Goal: Information Seeking & Learning: Check status

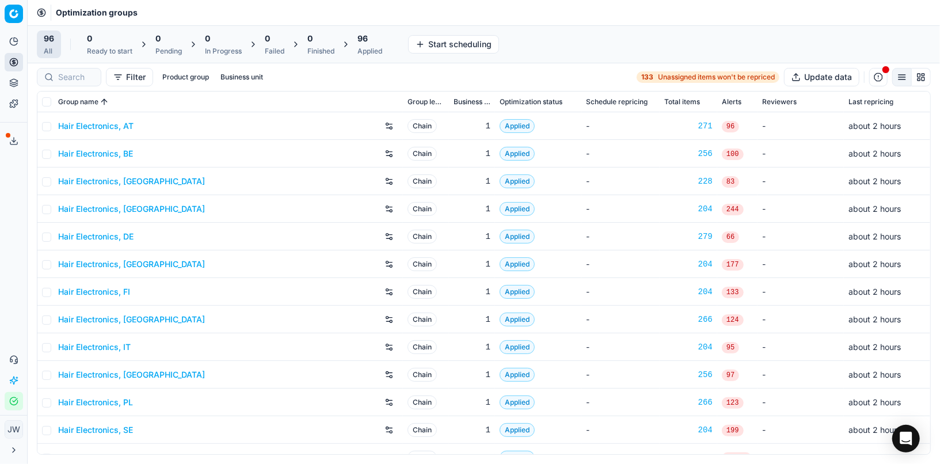
click at [68, 83] on div at bounding box center [69, 77] width 64 height 18
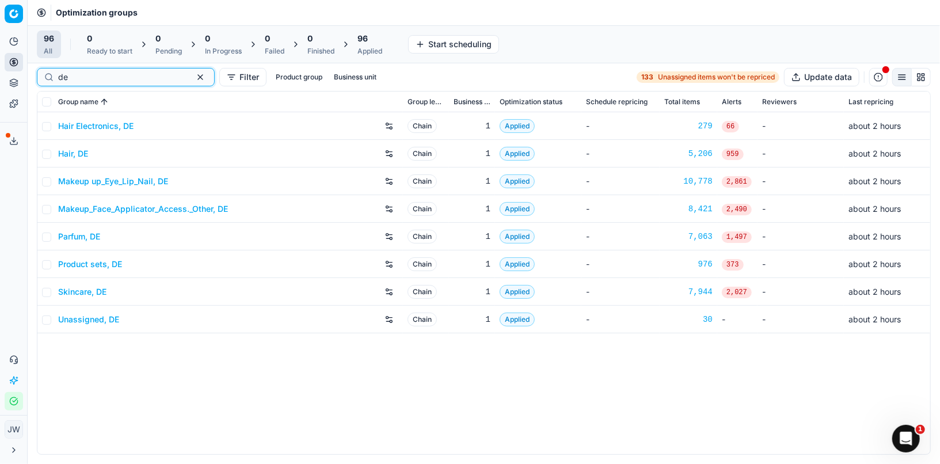
type input "d"
type input "be"
click at [75, 238] on link "Parfum, BE" at bounding box center [78, 237] width 41 height 12
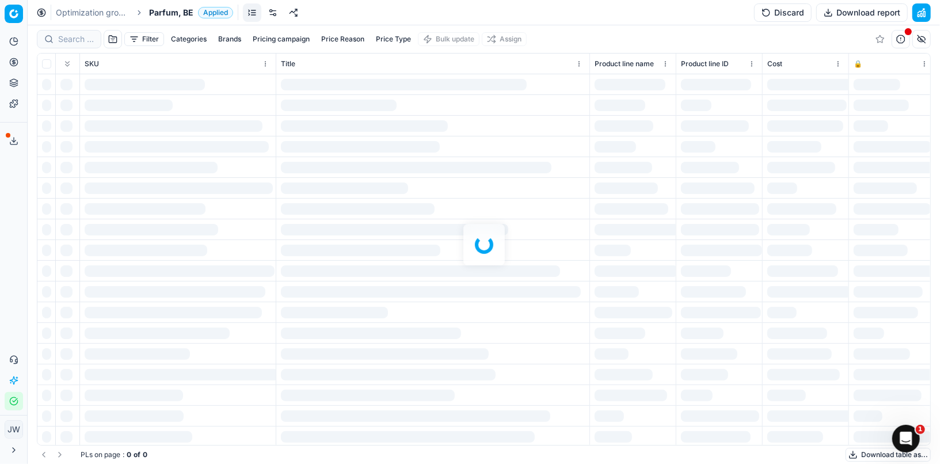
click at [71, 31] on div at bounding box center [484, 244] width 912 height 439
click at [73, 35] on div at bounding box center [484, 244] width 912 height 439
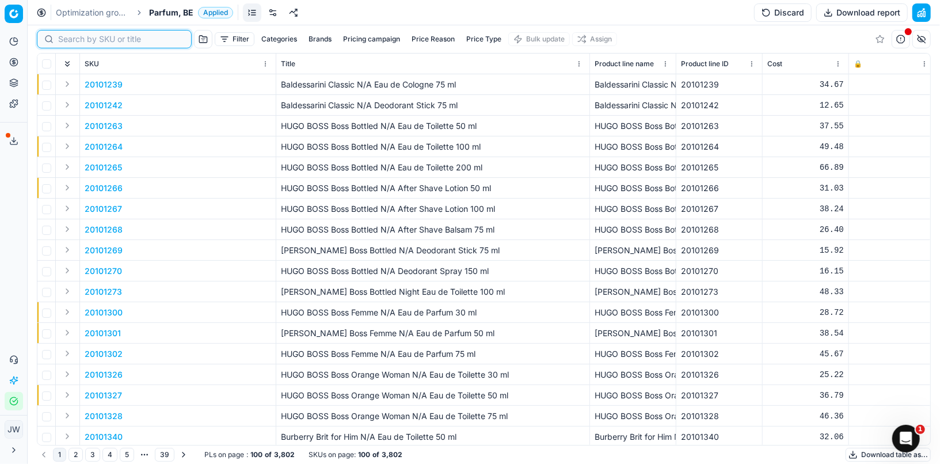
click at [73, 35] on input at bounding box center [121, 39] width 126 height 12
paste input "80040548-0005702"
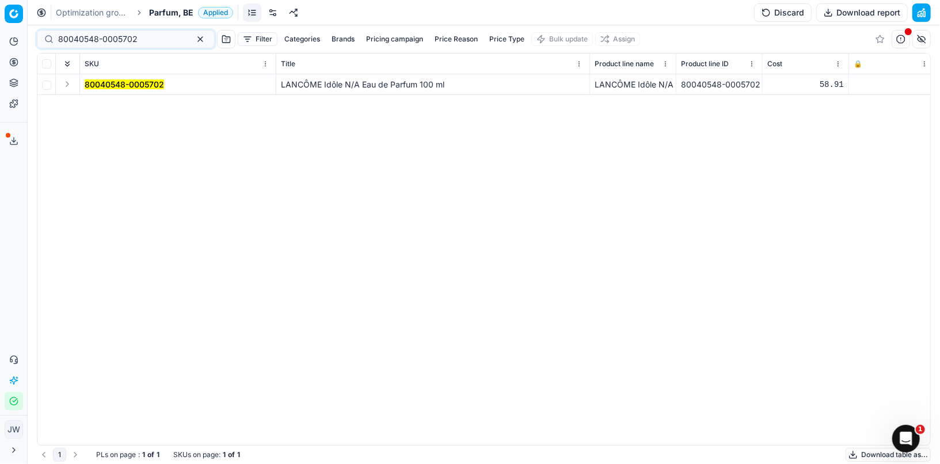
click at [62, 87] on button "Expand" at bounding box center [67, 84] width 14 height 14
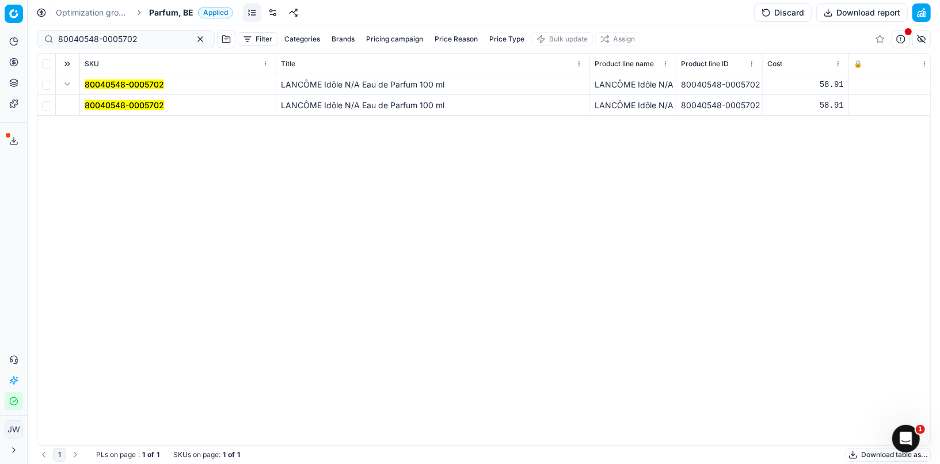
click at [96, 103] on mark "80040548-0005702" at bounding box center [124, 105] width 79 height 10
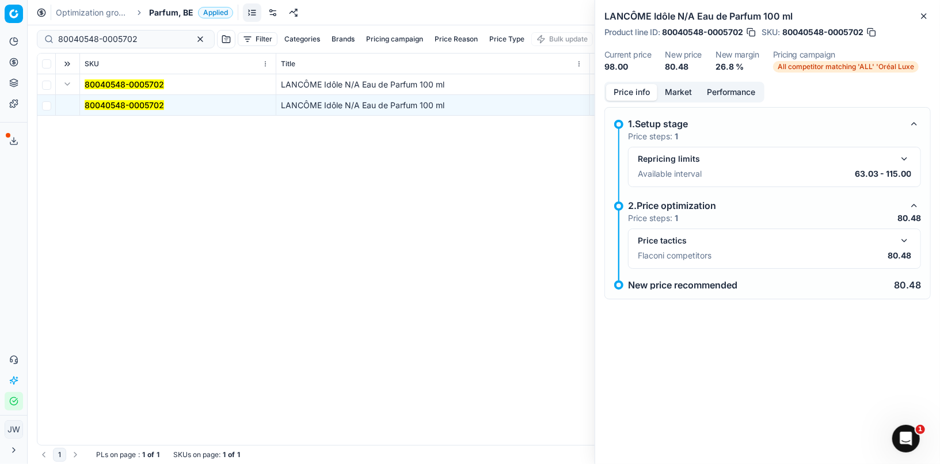
click at [902, 236] on button "button" at bounding box center [904, 241] width 14 height 14
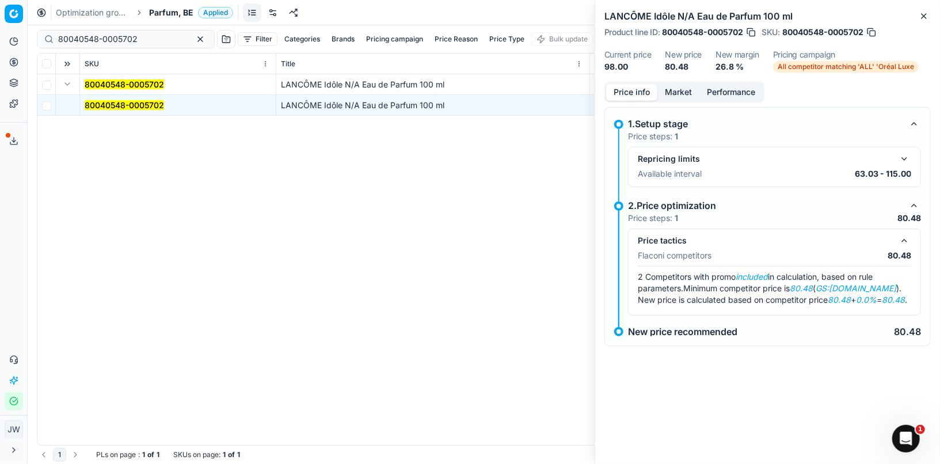
click at [678, 89] on button "Market" at bounding box center [678, 92] width 42 height 17
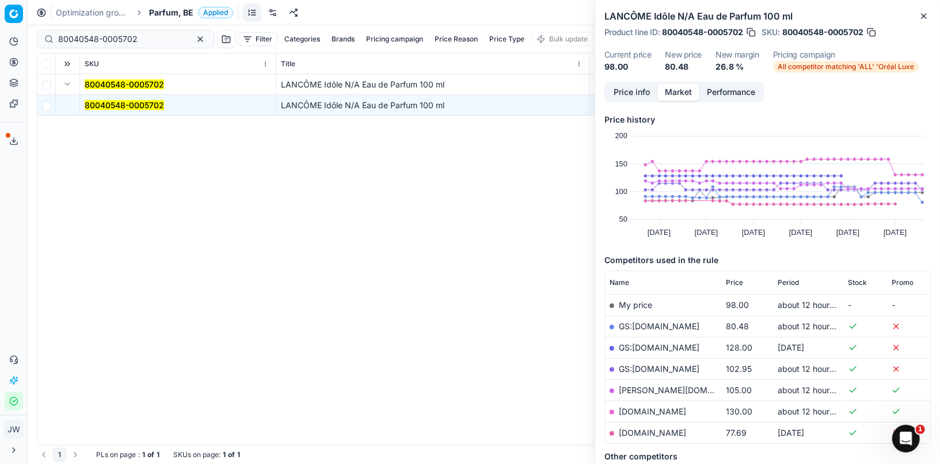
click at [645, 326] on link "GS:[DOMAIN_NAME]" at bounding box center [659, 326] width 81 height 10
click at [129, 41] on input "80040548-0005702" at bounding box center [121, 39] width 126 height 12
drag, startPoint x: 143, startPoint y: 41, endPoint x: 56, endPoint y: 29, distance: 87.7
click at [56, 29] on div "80040548-0005702 Filter Categories Brands Pricing campaign Price Reason Price T…" at bounding box center [484, 39] width 894 height 28
paste input "20101969"
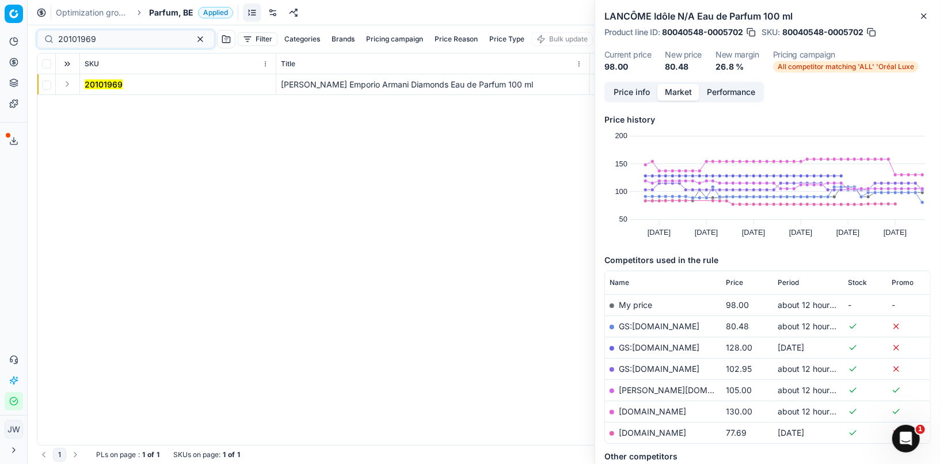
click at [65, 86] on button "Expand" at bounding box center [67, 84] width 14 height 14
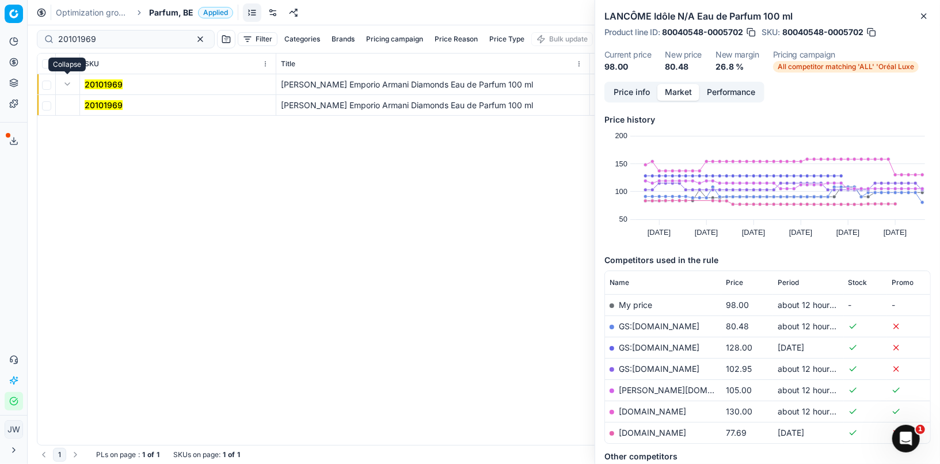
click at [113, 100] on span "20101969" at bounding box center [104, 106] width 38 height 12
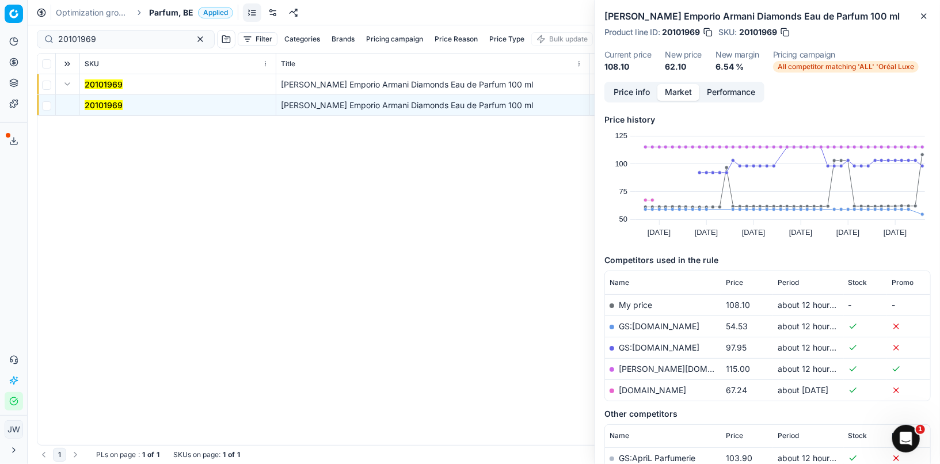
click at [633, 83] on div "Price info Market Performance" at bounding box center [684, 92] width 160 height 21
click at [631, 89] on button "Price info" at bounding box center [631, 92] width 51 height 17
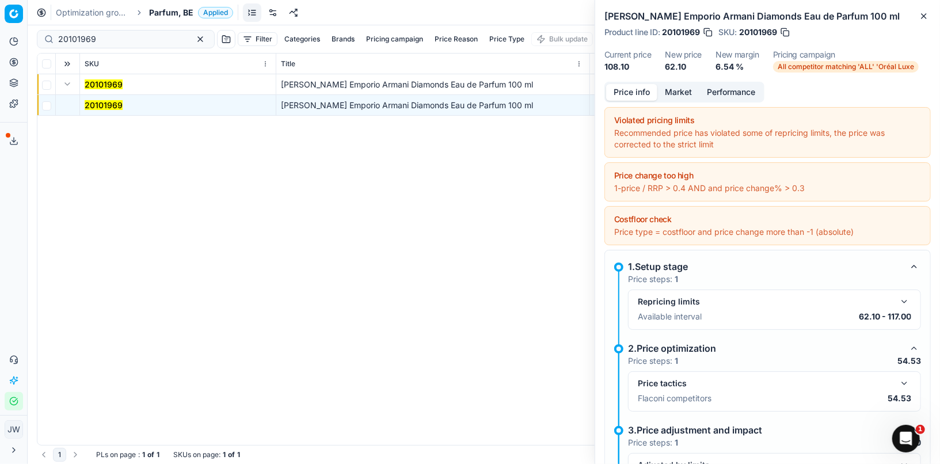
click at [904, 380] on button "button" at bounding box center [904, 383] width 14 height 14
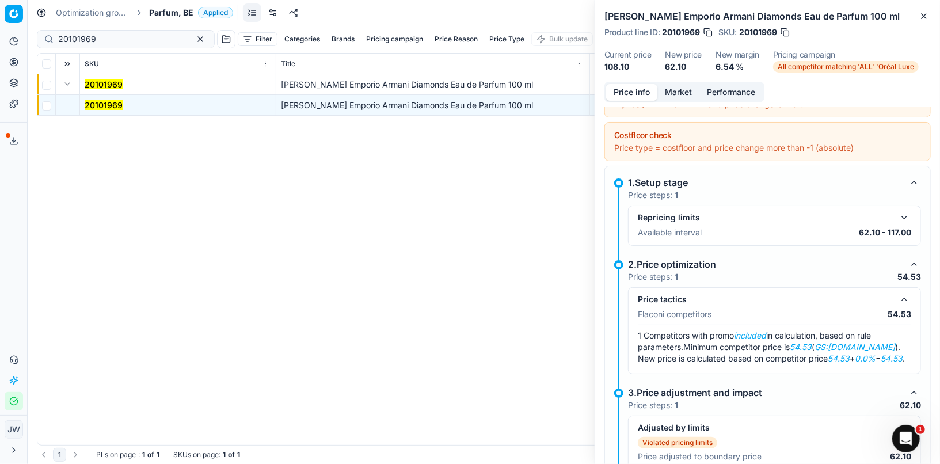
scroll to position [110, 0]
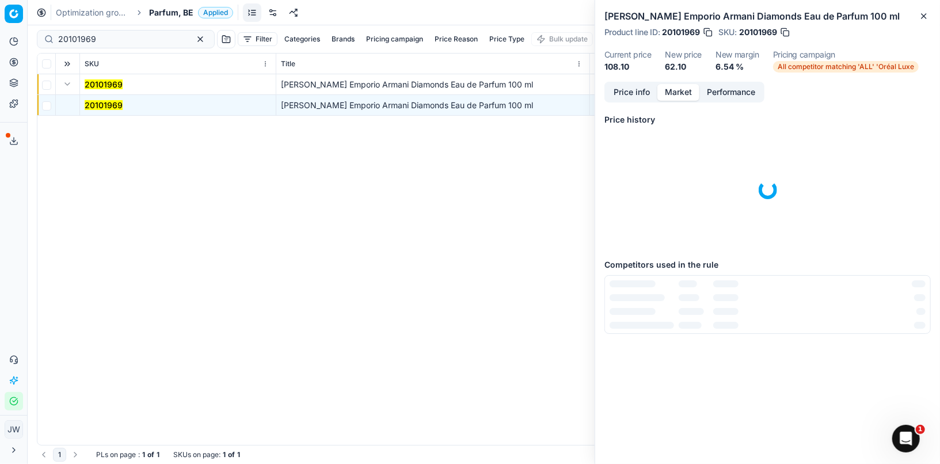
click at [682, 91] on button "Market" at bounding box center [678, 92] width 42 height 17
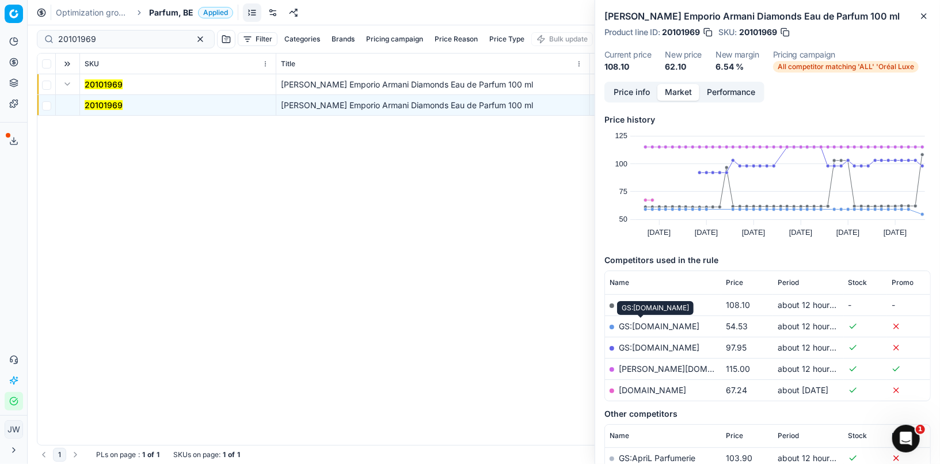
click at [636, 323] on link "GS:[DOMAIN_NAME]" at bounding box center [659, 326] width 81 height 10
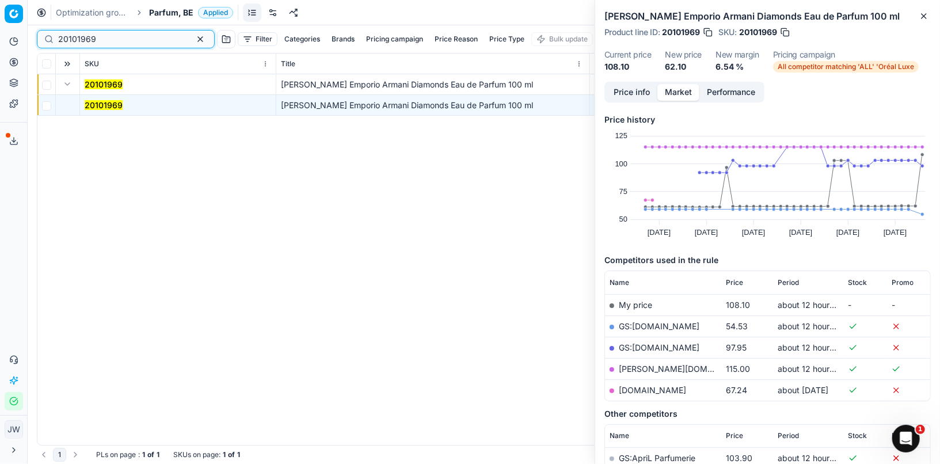
drag, startPoint x: 116, startPoint y: 38, endPoint x: 24, endPoint y: 35, distance: 92.1
click at [24, 35] on div "Pricing platform Analytics Pricing Product portfolio Templates Export service 1…" at bounding box center [470, 232] width 940 height 464
paste input "80073695-200"
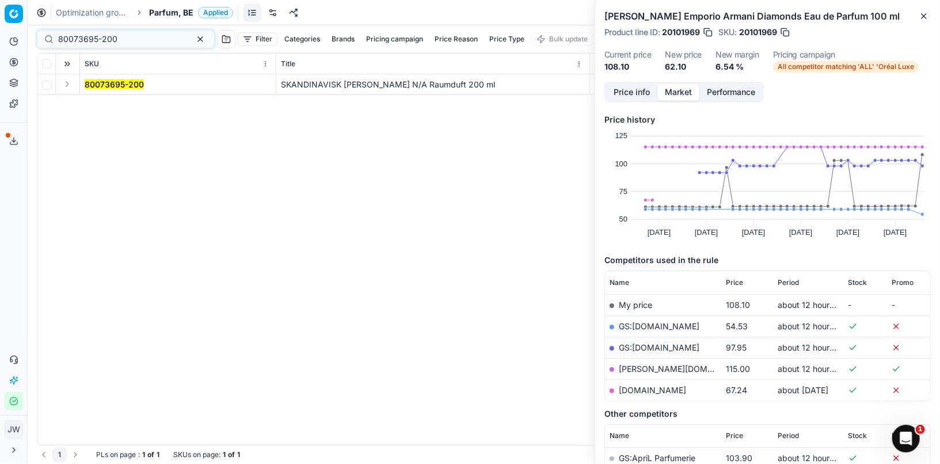
click at [61, 87] on button "Expand" at bounding box center [67, 84] width 14 height 14
click at [108, 105] on mark "80073695-200" at bounding box center [114, 105] width 59 height 10
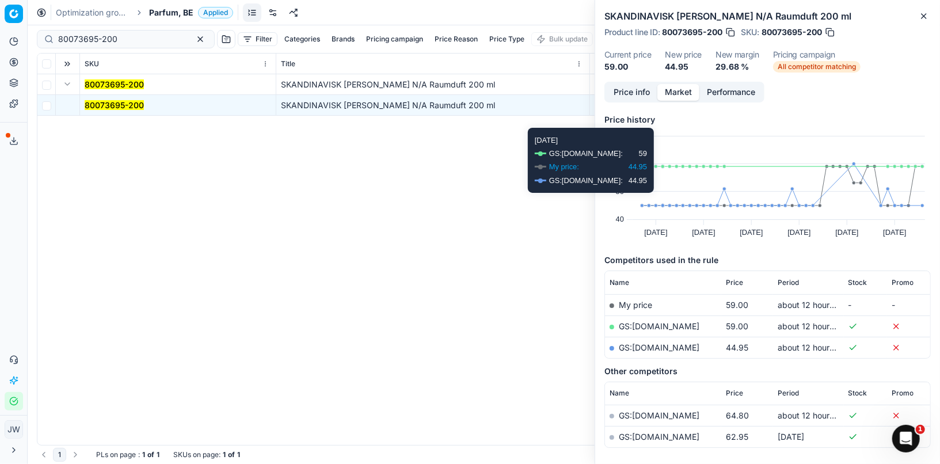
click at [639, 98] on button "Price info" at bounding box center [631, 92] width 51 height 17
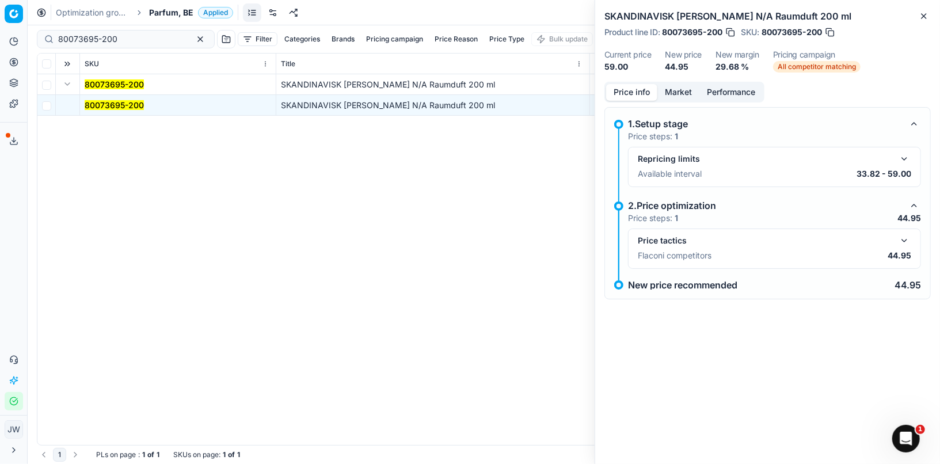
click at [905, 234] on button "button" at bounding box center [904, 241] width 14 height 14
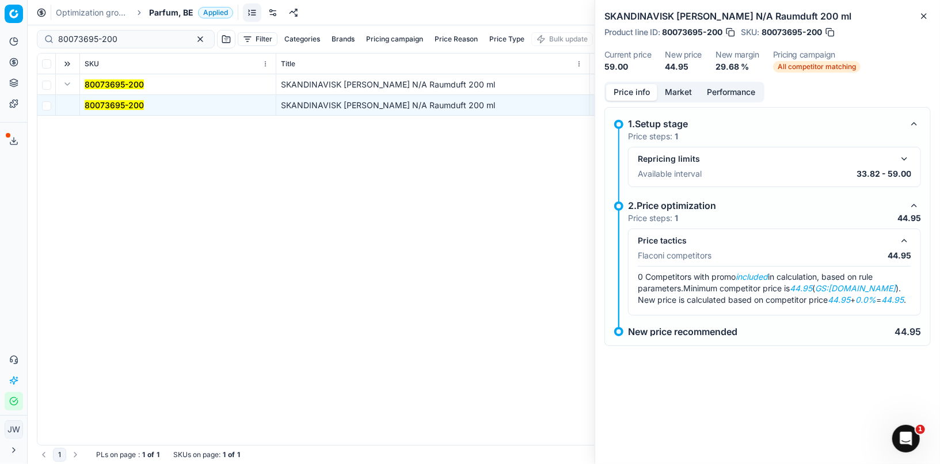
click at [678, 93] on button "Market" at bounding box center [678, 92] width 42 height 17
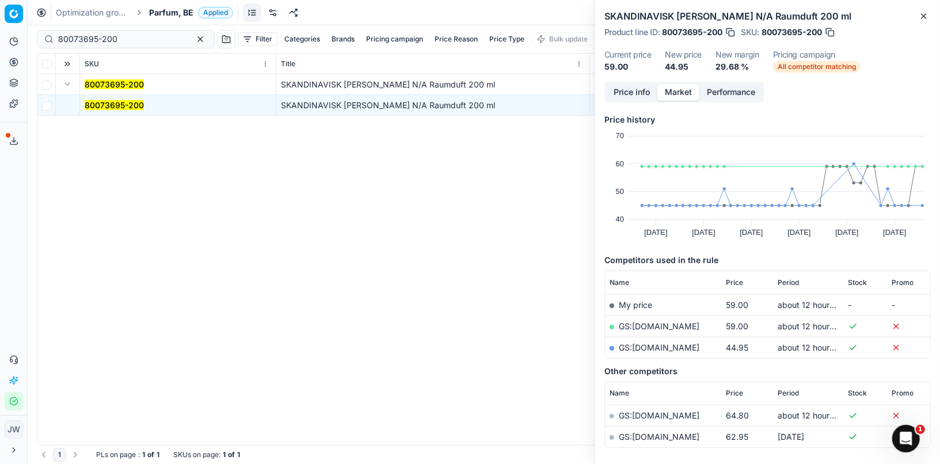
click at [655, 347] on link "GS:[DOMAIN_NAME]" at bounding box center [659, 347] width 81 height 10
drag, startPoint x: 129, startPoint y: 39, endPoint x: 52, endPoint y: 30, distance: 77.6
click at [52, 30] on div "80073695-200" at bounding box center [126, 39] width 178 height 18
paste input "90003763-0005494"
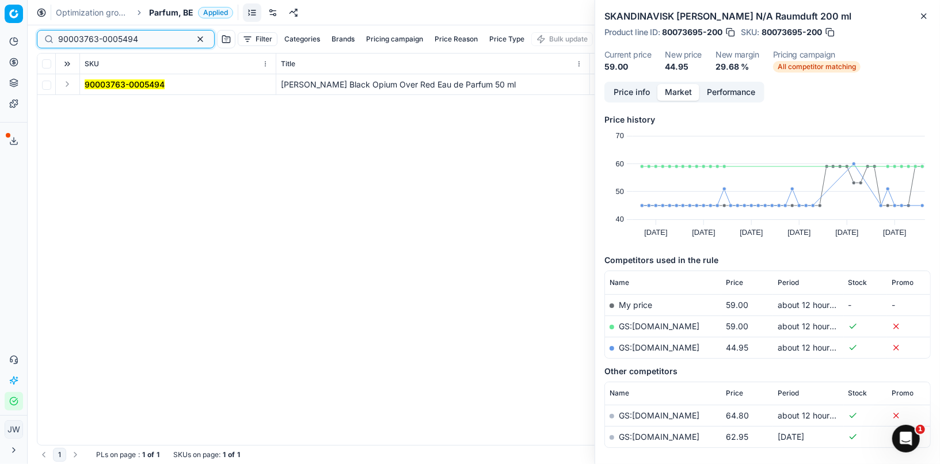
type input "90003763-0005494"
click at [66, 85] on button "Expand" at bounding box center [67, 84] width 14 height 14
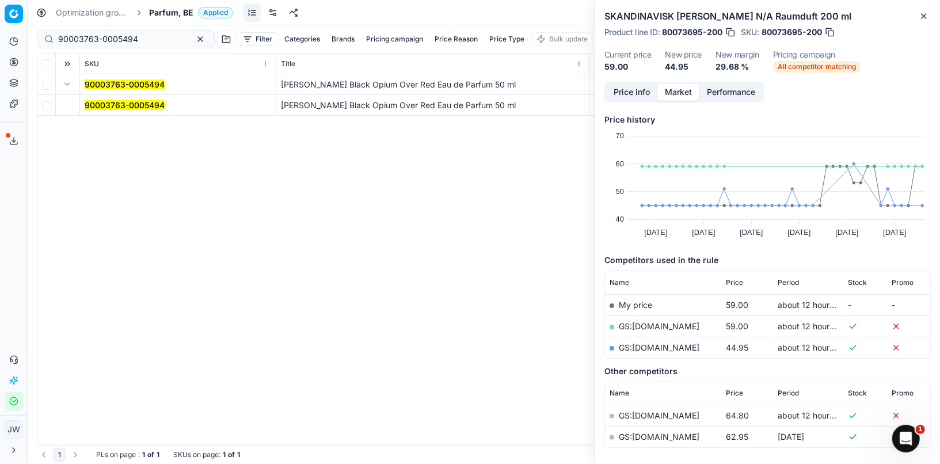
click at [106, 107] on mark "90003763-0005494" at bounding box center [125, 105] width 80 height 10
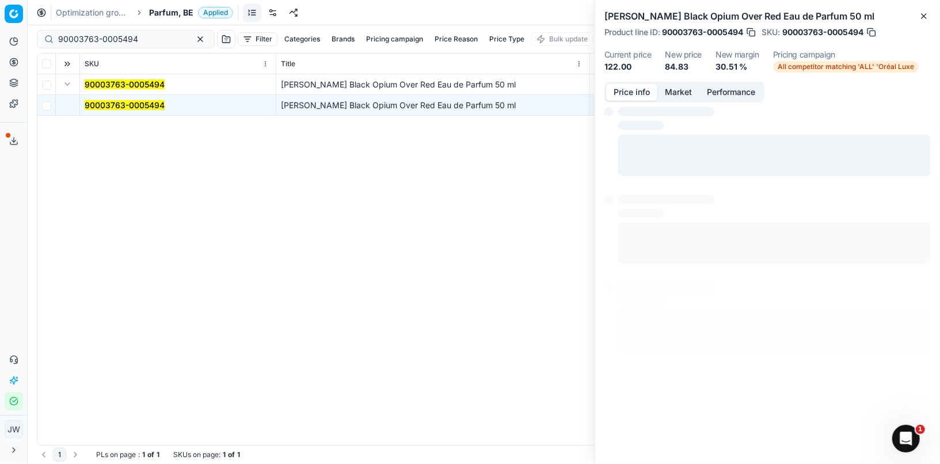
click at [645, 87] on button "Price info" at bounding box center [631, 92] width 51 height 17
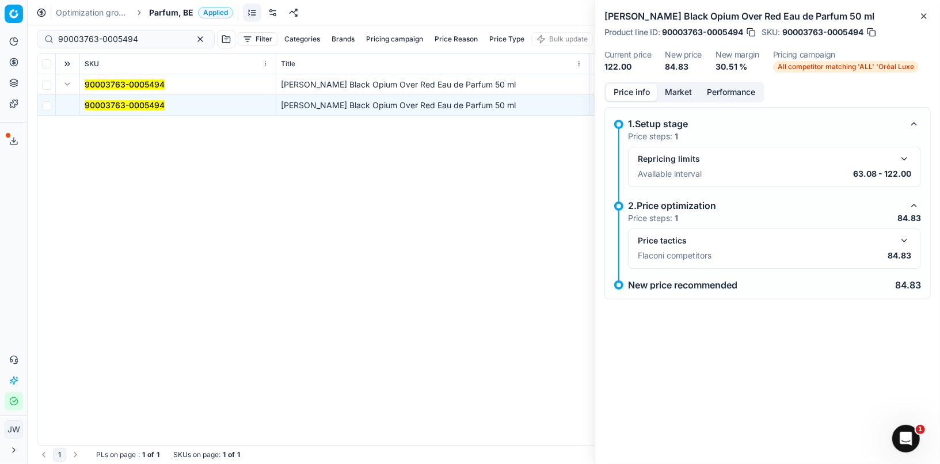
click at [906, 239] on button "button" at bounding box center [904, 241] width 14 height 14
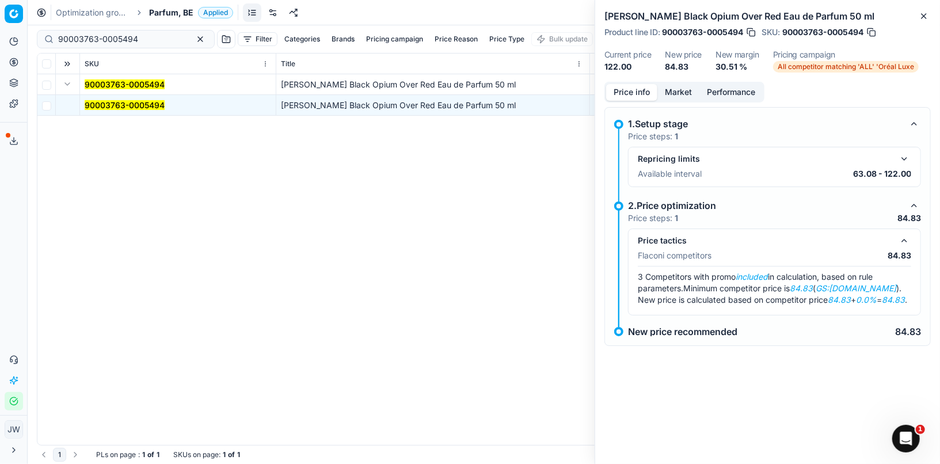
click at [679, 97] on button "Market" at bounding box center [678, 92] width 42 height 17
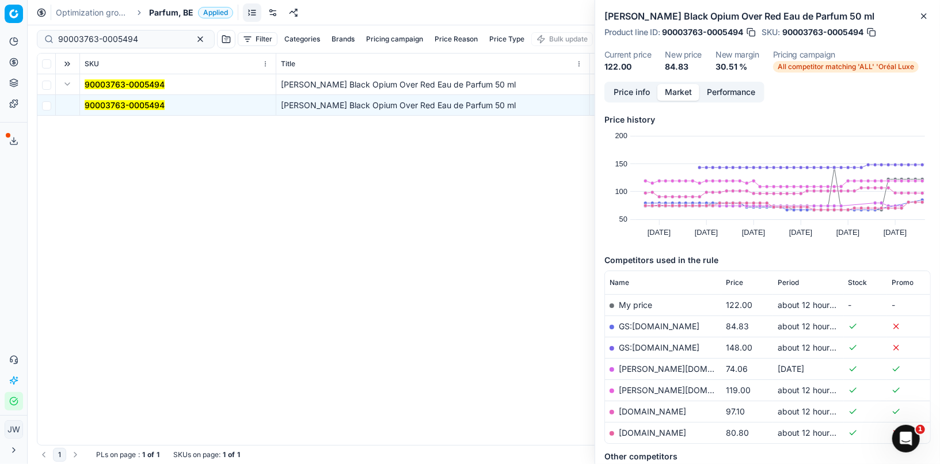
click at [640, 326] on link "GS:[DOMAIN_NAME]" at bounding box center [659, 326] width 81 height 10
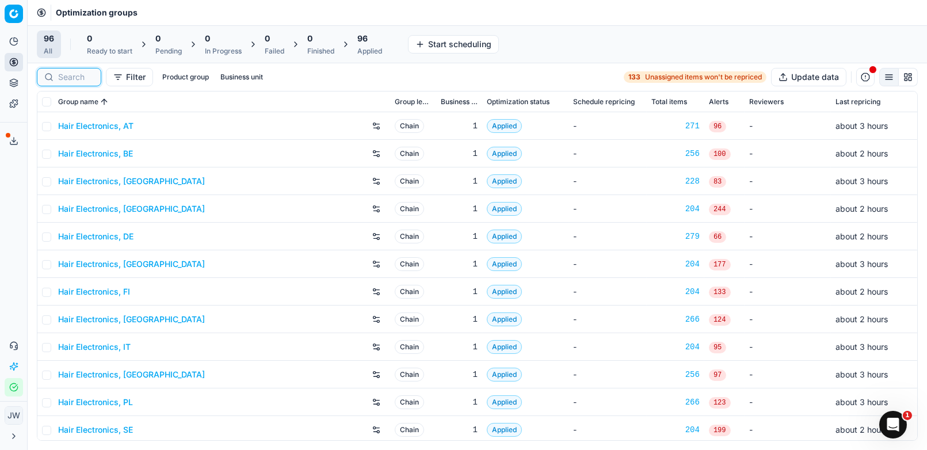
click at [63, 79] on input at bounding box center [76, 77] width 36 height 12
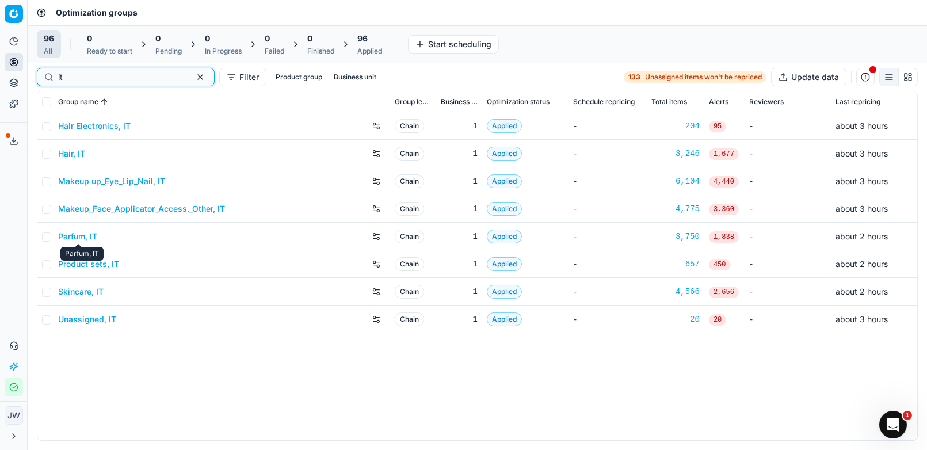
type input "it"
click at [77, 238] on link "Parfum, IT" at bounding box center [77, 237] width 39 height 12
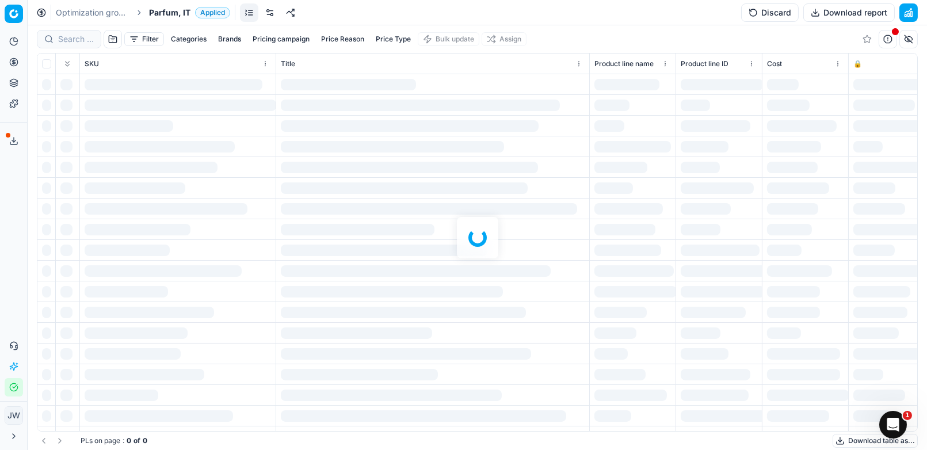
click at [66, 37] on div at bounding box center [477, 237] width 899 height 425
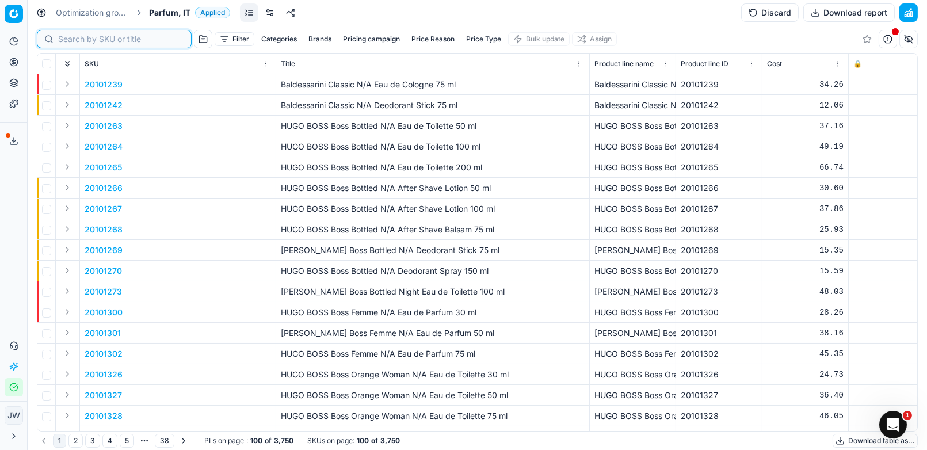
click at [69, 40] on input at bounding box center [121, 39] width 126 height 12
paste input """Price_reason"" with value ""GS:ecco-verde.be""
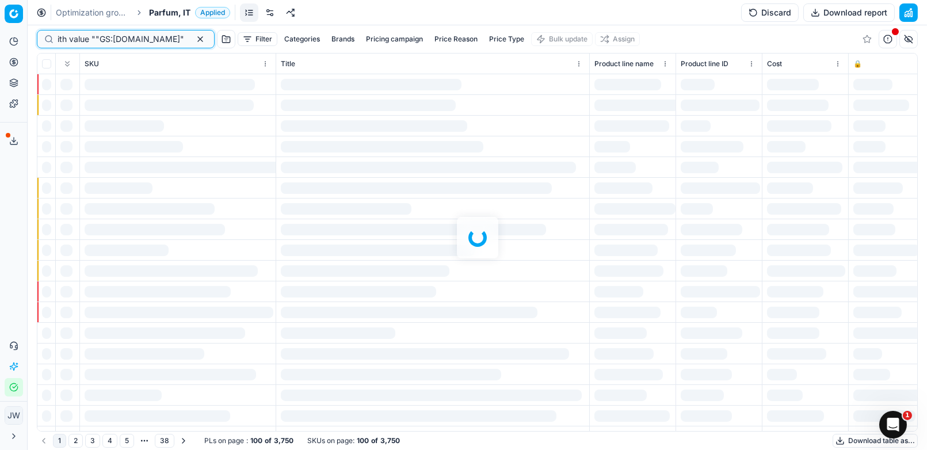
type input """Price_reason"" with value ""GS:ecco-verde.be""
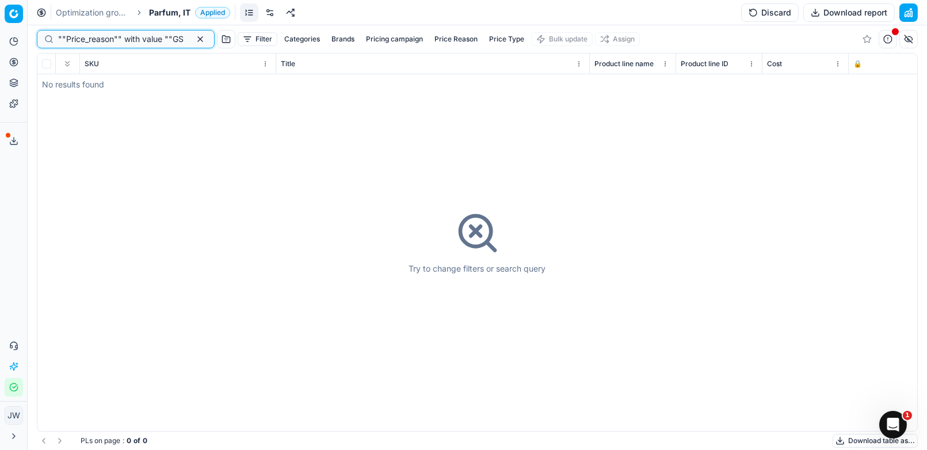
click at [193, 43] on button "button" at bounding box center [200, 39] width 14 height 14
click at [65, 37] on input at bounding box center [121, 39] width 126 height 12
paste input "80044062-90"
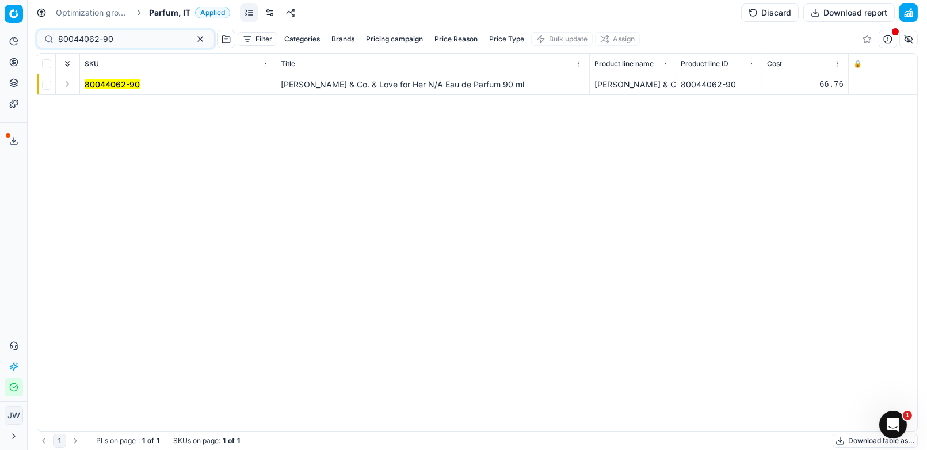
click at [65, 76] on td at bounding box center [68, 84] width 24 height 21
click at [65, 80] on button "Expand" at bounding box center [67, 84] width 14 height 14
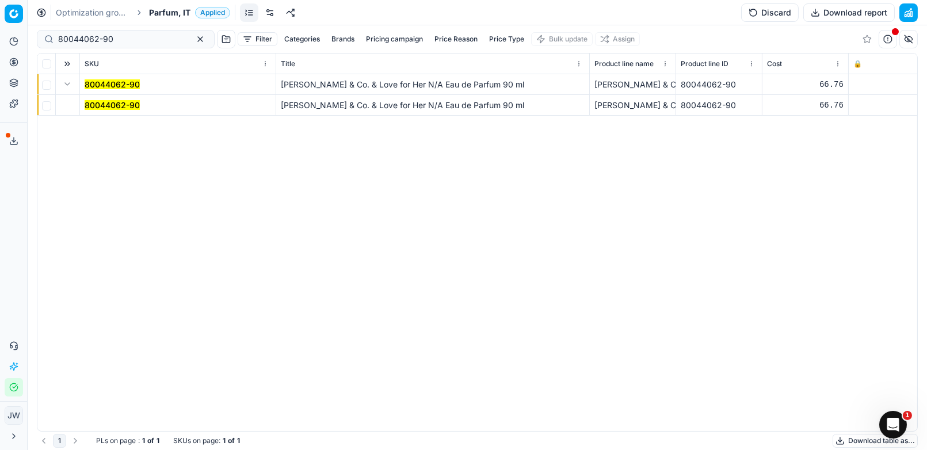
click at [102, 106] on mark "80044062-90" at bounding box center [112, 105] width 55 height 10
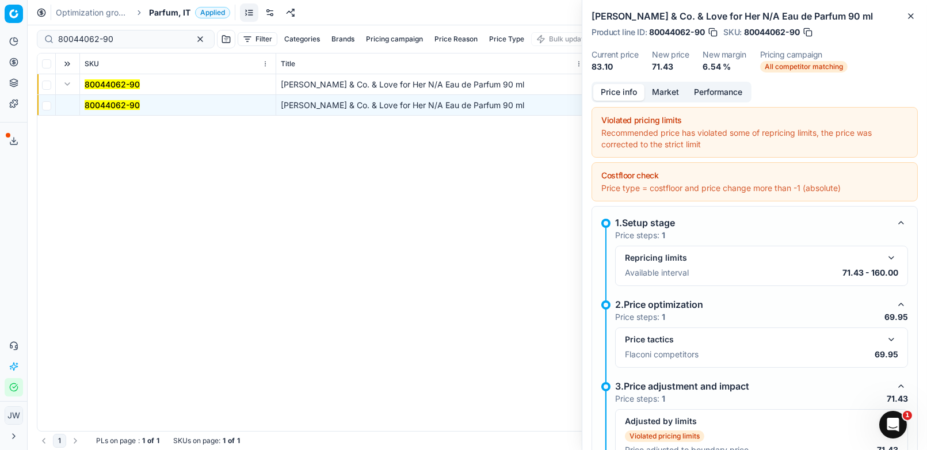
scroll to position [66, 0]
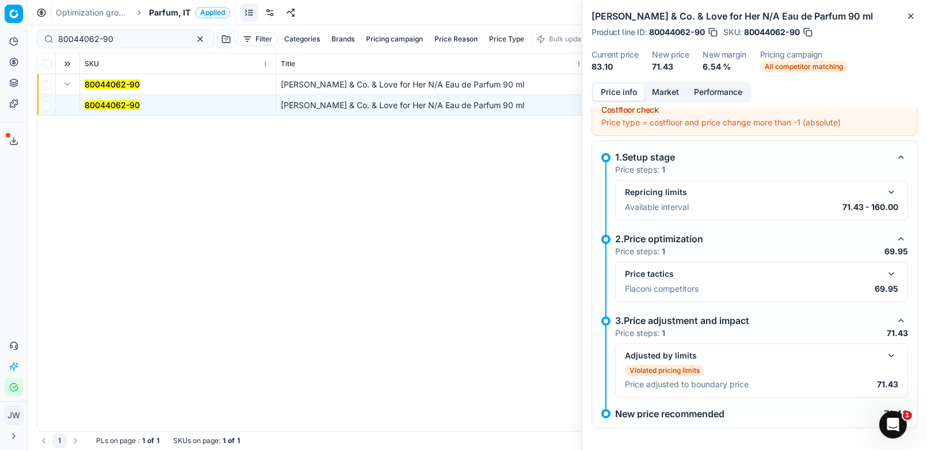
click at [892, 276] on button "button" at bounding box center [891, 274] width 14 height 14
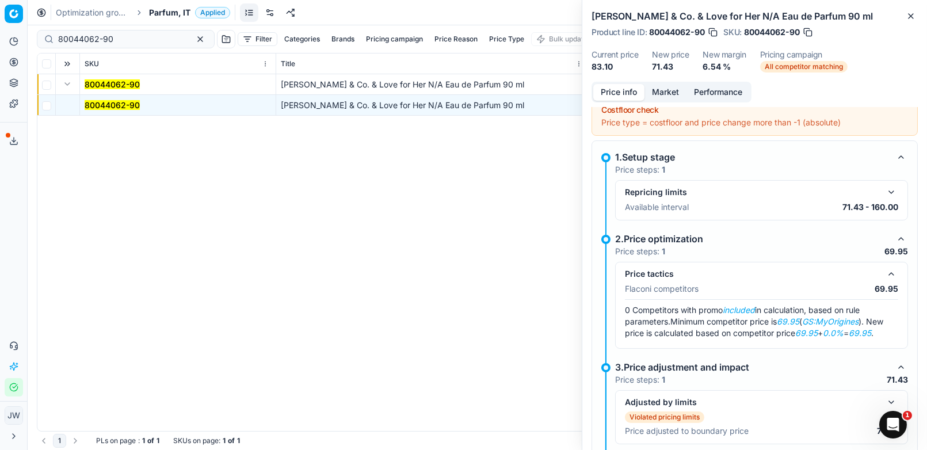
scroll to position [114, 0]
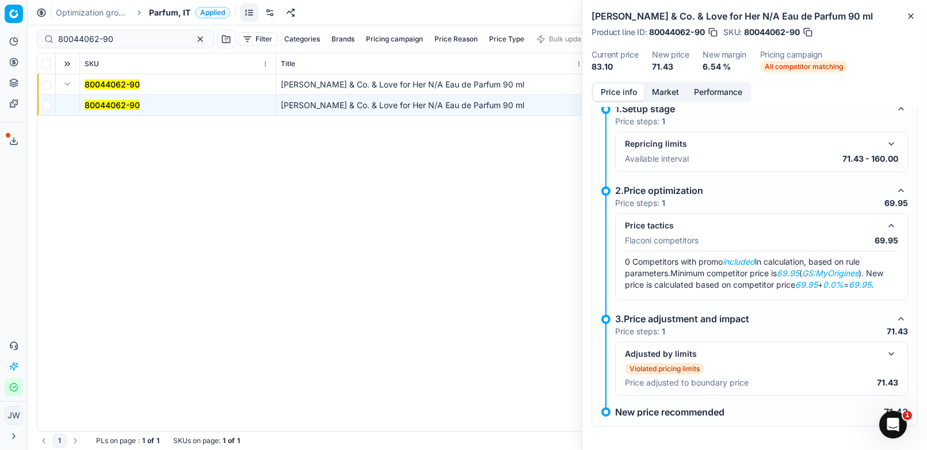
click at [890, 352] on button "button" at bounding box center [891, 354] width 14 height 14
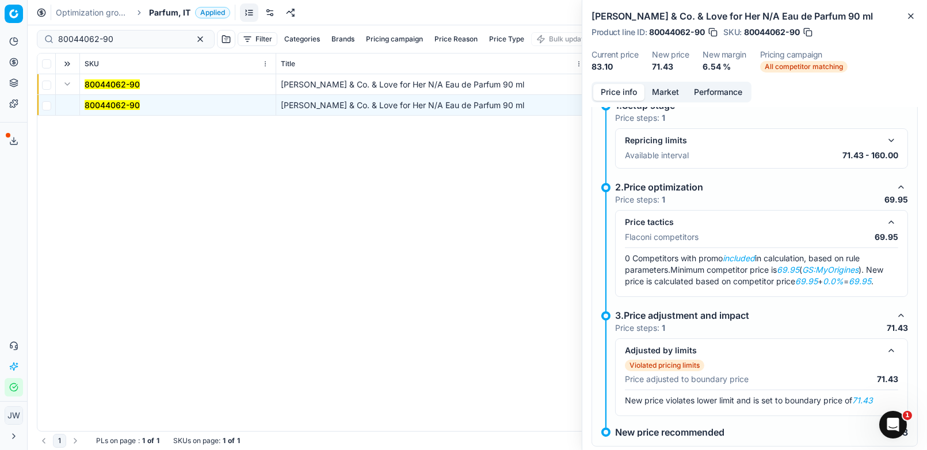
scroll to position [138, 0]
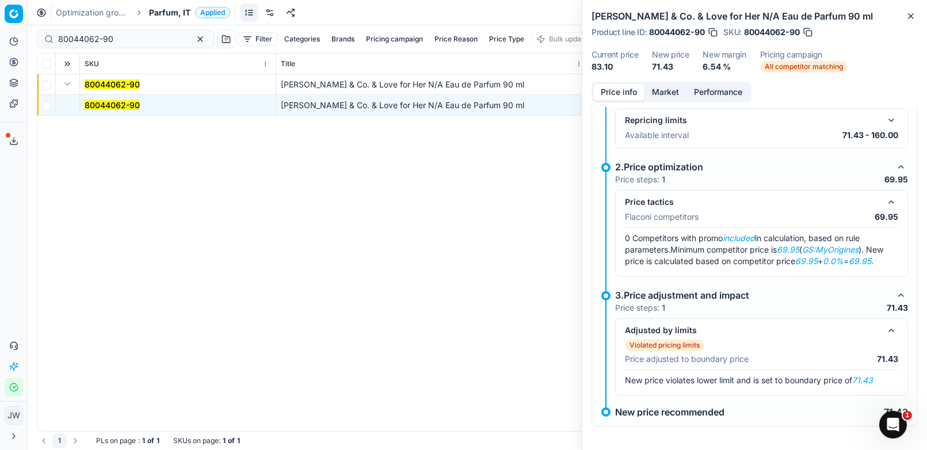
click at [891, 328] on button "button" at bounding box center [891, 330] width 14 height 14
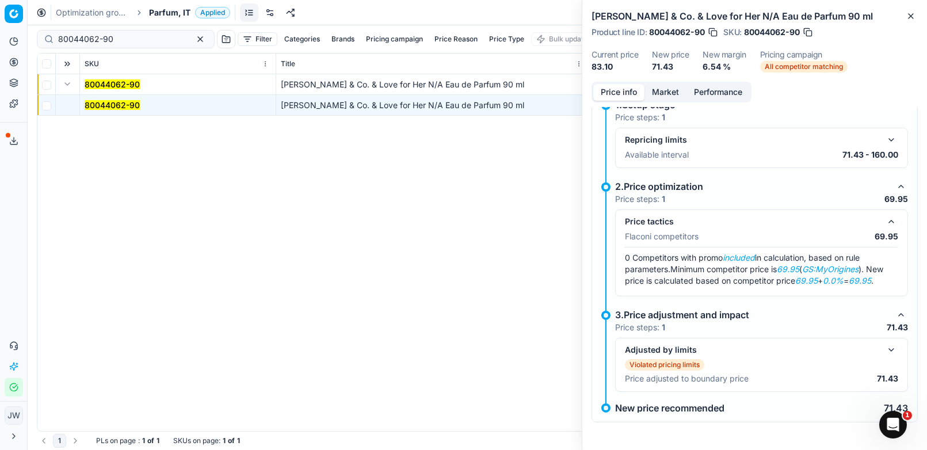
scroll to position [114, 0]
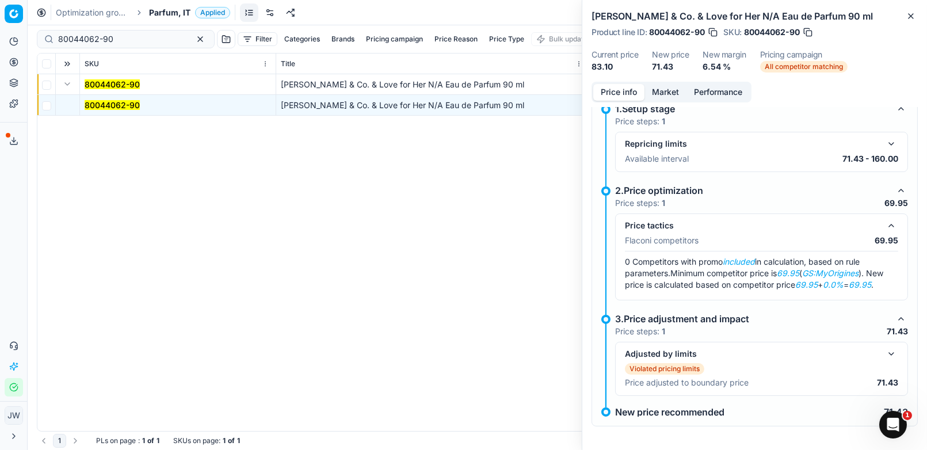
click at [894, 351] on button "button" at bounding box center [891, 354] width 14 height 14
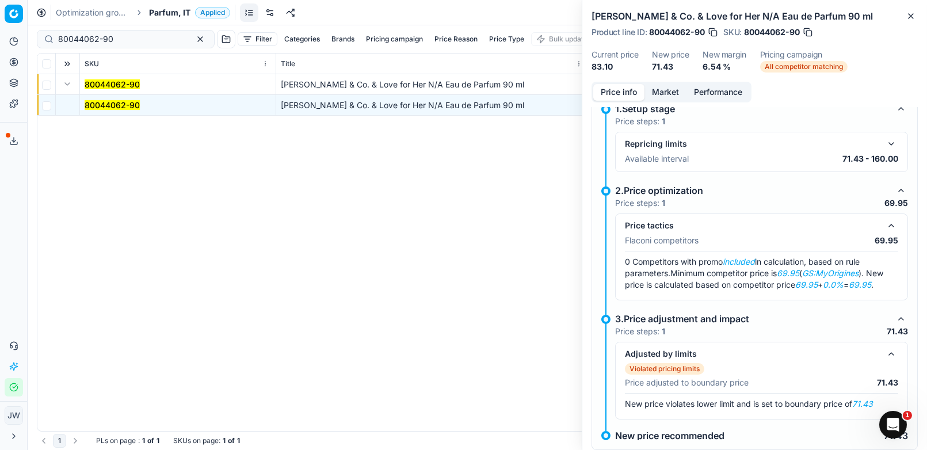
scroll to position [138, 0]
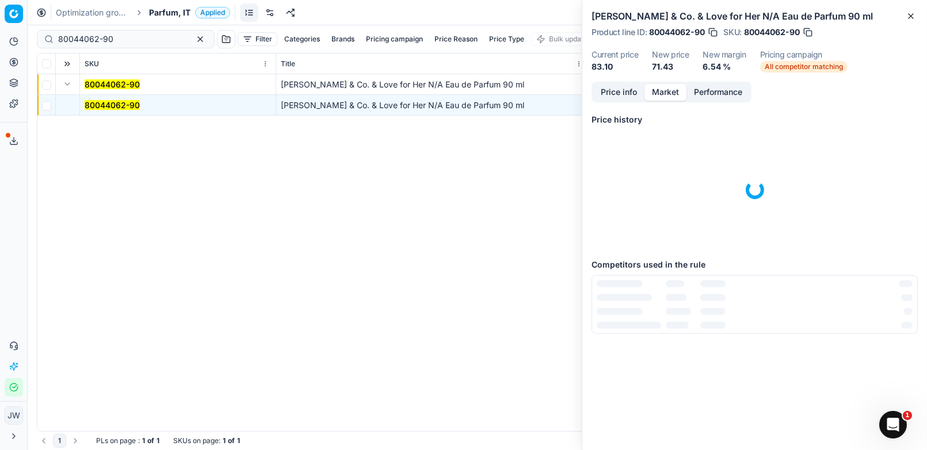
click at [662, 96] on button "Market" at bounding box center [666, 92] width 42 height 17
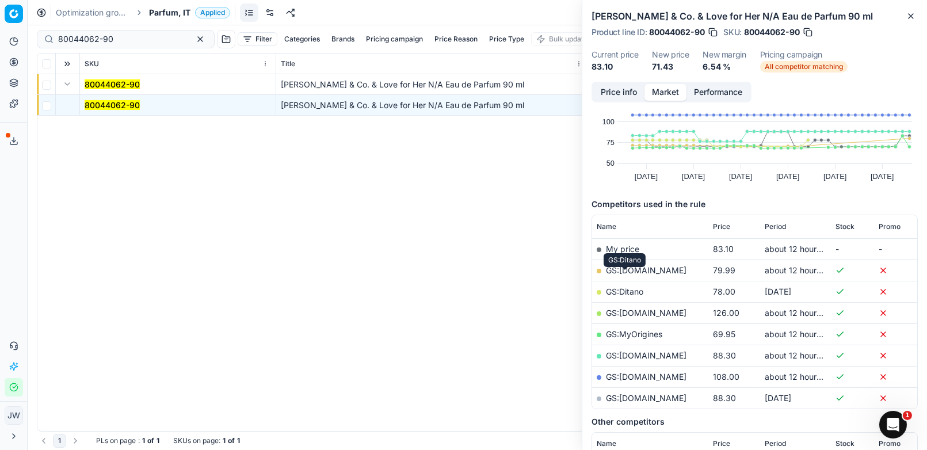
scroll to position [72, 0]
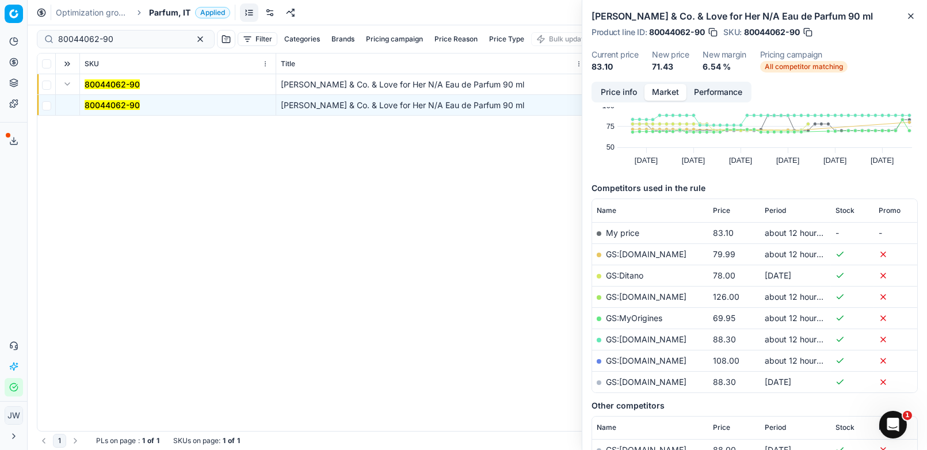
click at [635, 311] on td "GS:MyOrigines" at bounding box center [650, 317] width 116 height 21
click at [626, 313] on link "GS:MyOrigines" at bounding box center [634, 318] width 56 height 10
drag, startPoint x: 124, startPoint y: 33, endPoint x: 8, endPoint y: 17, distance: 117.4
click at [8, 17] on div "Pricing platform Analytics Pricing Product portfolio Templates Export service 1…" at bounding box center [463, 225] width 927 height 450
paste input "2010147"
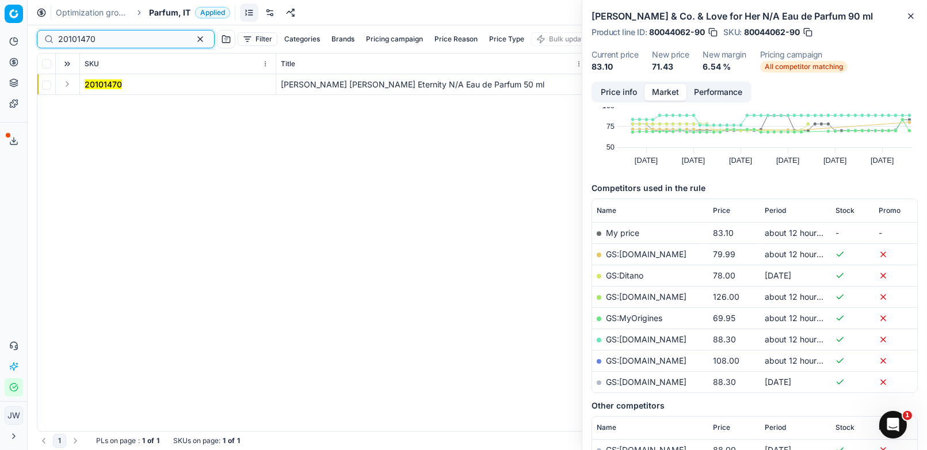
type input "20101470"
click at [67, 85] on button "Expand" at bounding box center [67, 84] width 14 height 14
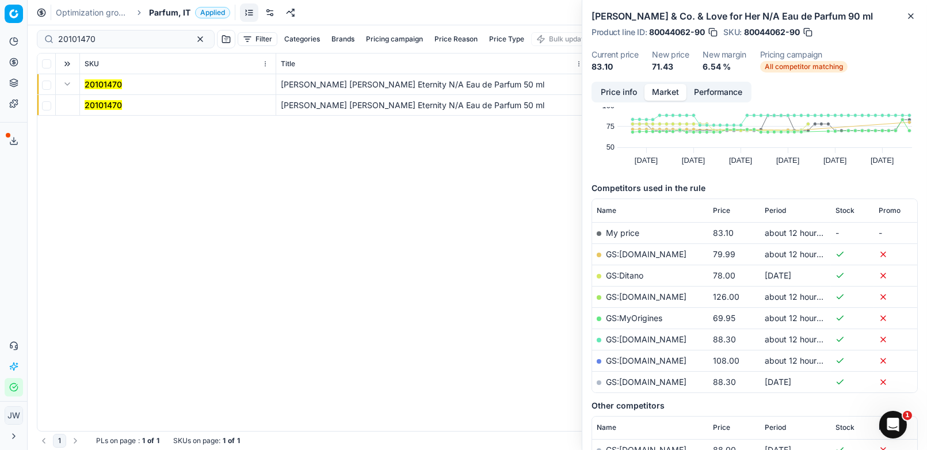
click at [14, 60] on icon at bounding box center [13, 61] width 3 height 3
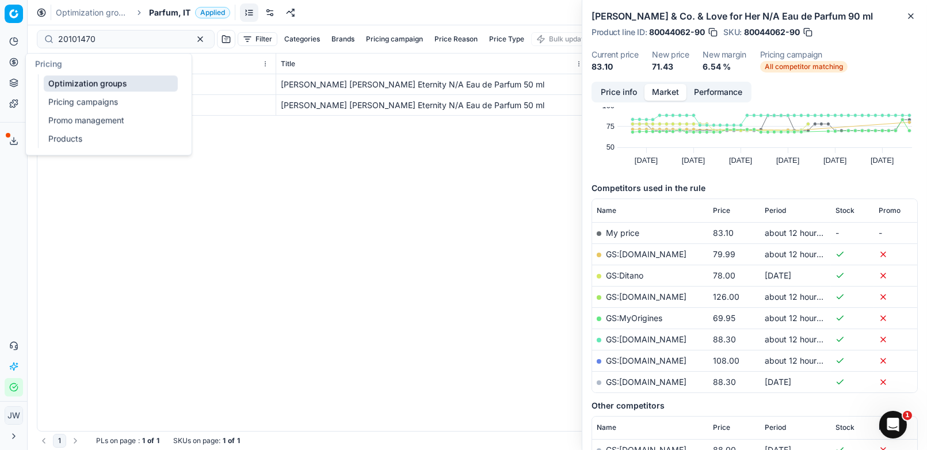
click at [65, 81] on link "Optimization groups" at bounding box center [111, 83] width 134 height 16
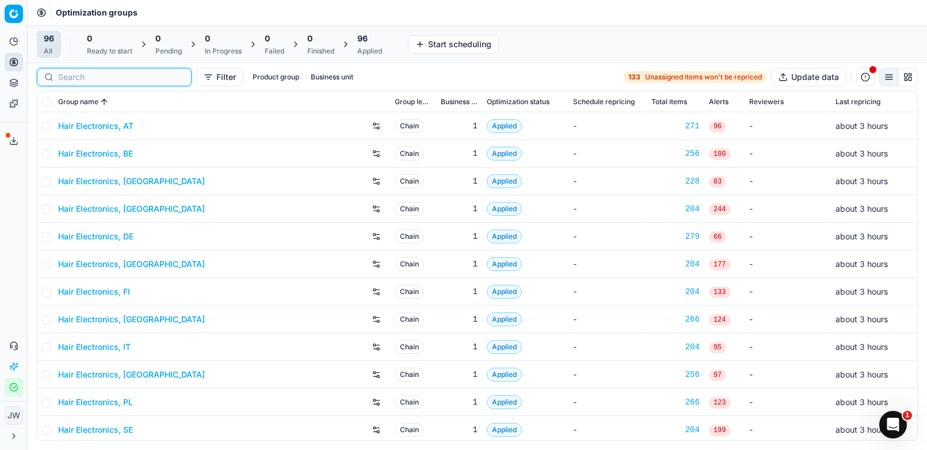
click at [74, 74] on input at bounding box center [121, 77] width 126 height 12
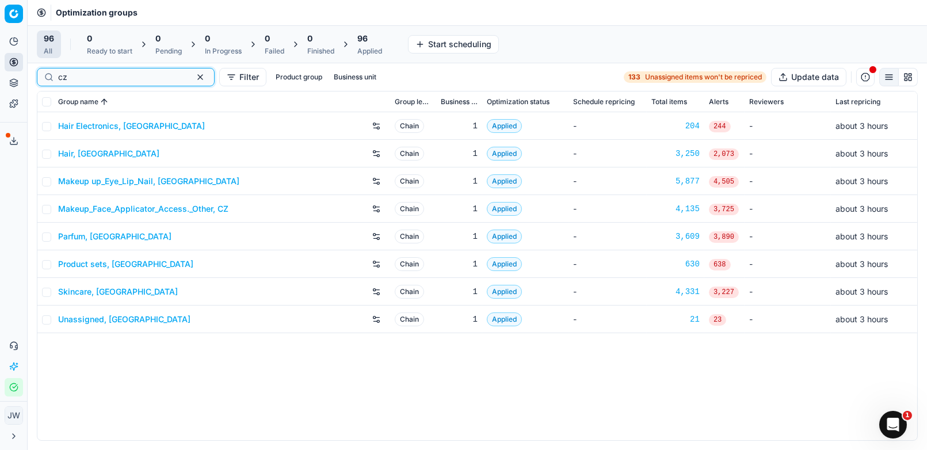
type input "cz"
click at [81, 242] on div "Parfum, CZ" at bounding box center [221, 236] width 327 height 18
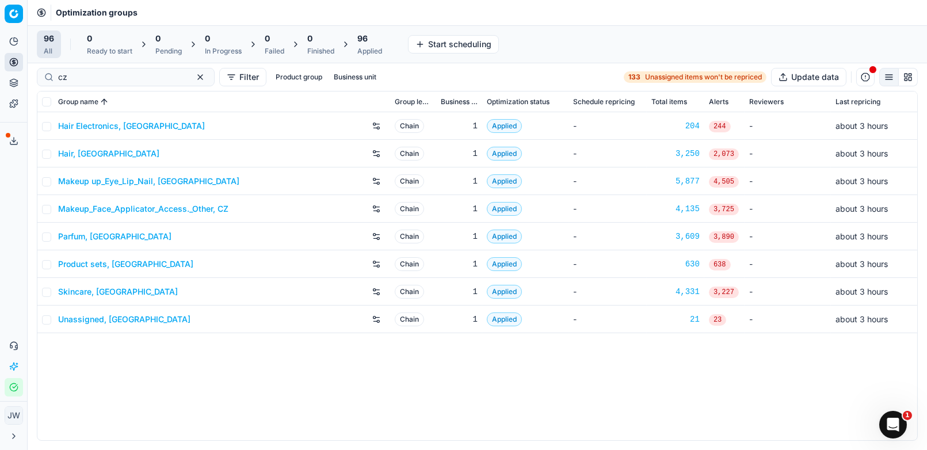
click at [81, 234] on link "Parfum, CZ" at bounding box center [114, 237] width 113 height 12
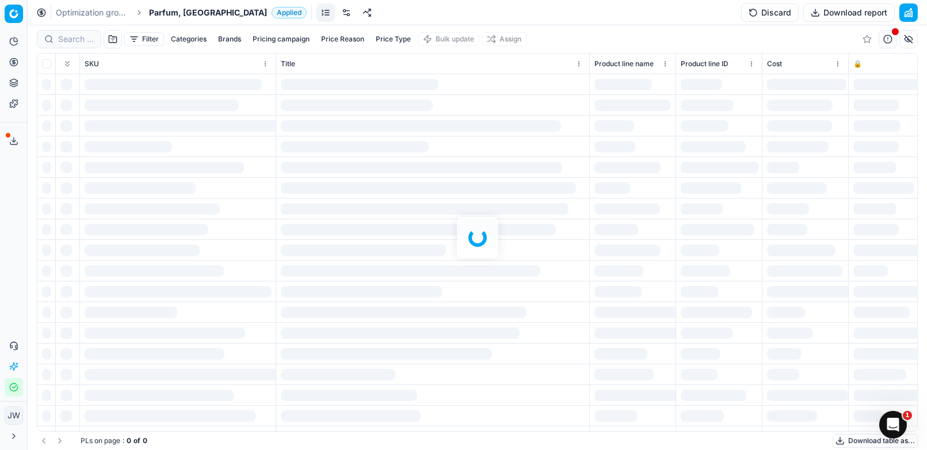
click at [76, 23] on div "Optimization groups Parfum, CZ Applied Discard Download report" at bounding box center [477, 12] width 899 height 25
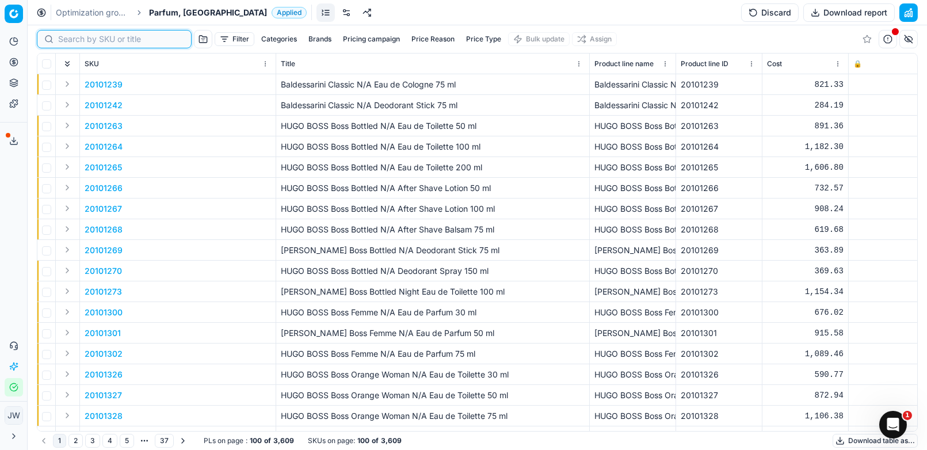
click at [74, 35] on input at bounding box center [121, 39] width 126 height 12
paste input "20101470"
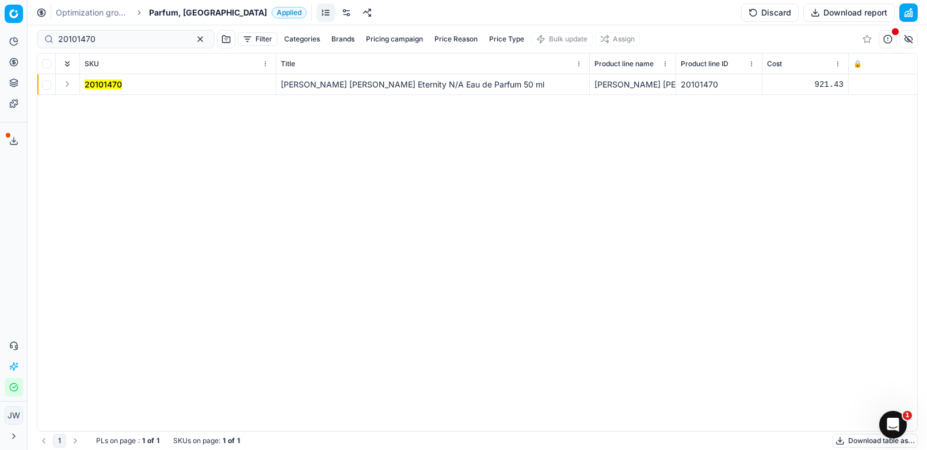
click at [66, 85] on button "Expand" at bounding box center [67, 84] width 14 height 14
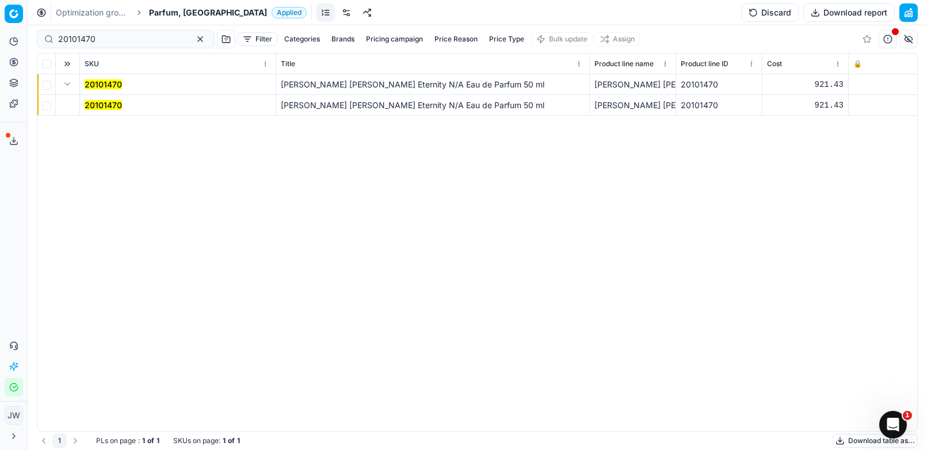
click at [97, 105] on mark "20101470" at bounding box center [103, 105] width 37 height 10
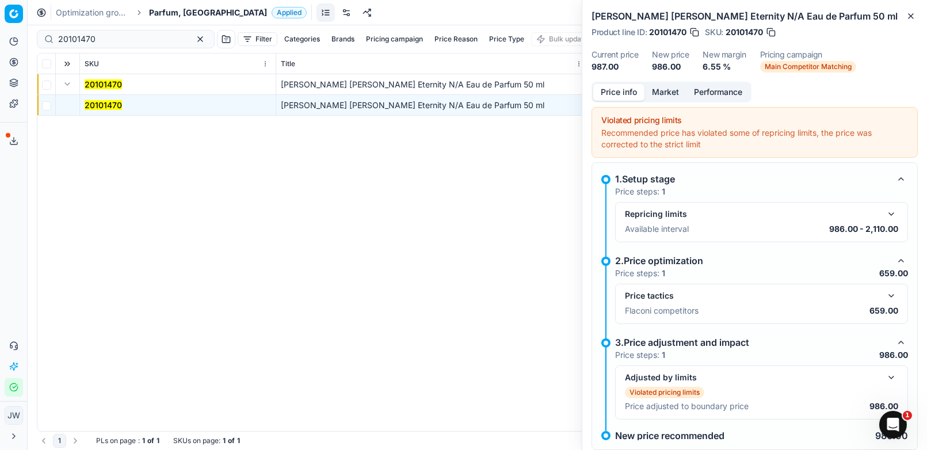
click at [895, 298] on button "button" at bounding box center [891, 296] width 14 height 14
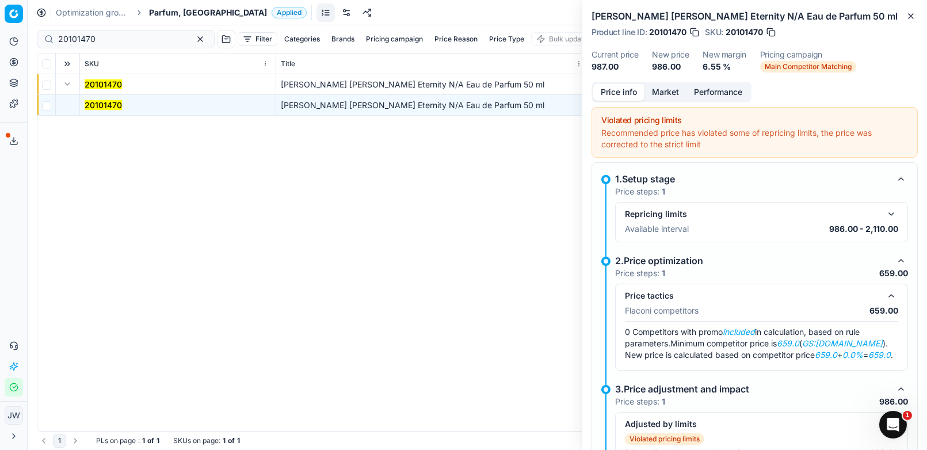
click at [669, 100] on button "Market" at bounding box center [666, 92] width 42 height 17
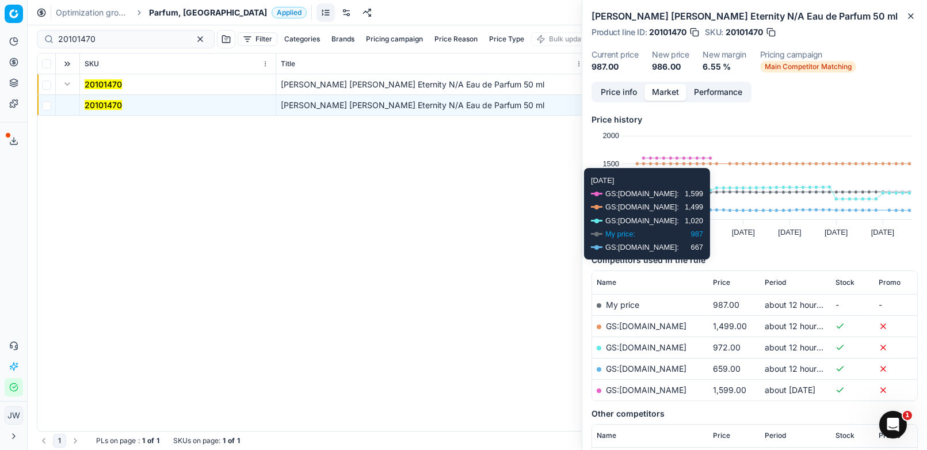
scroll to position [77, 0]
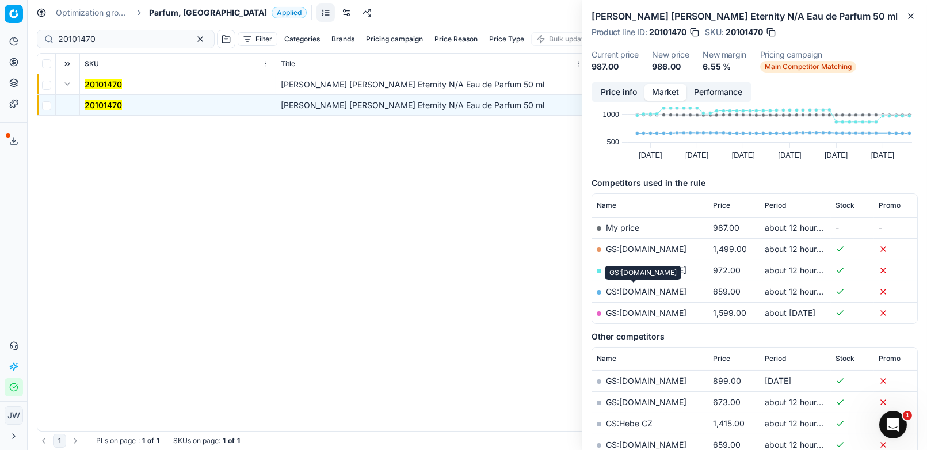
click at [623, 291] on link "GS:Parfemy.cz" at bounding box center [646, 292] width 81 height 10
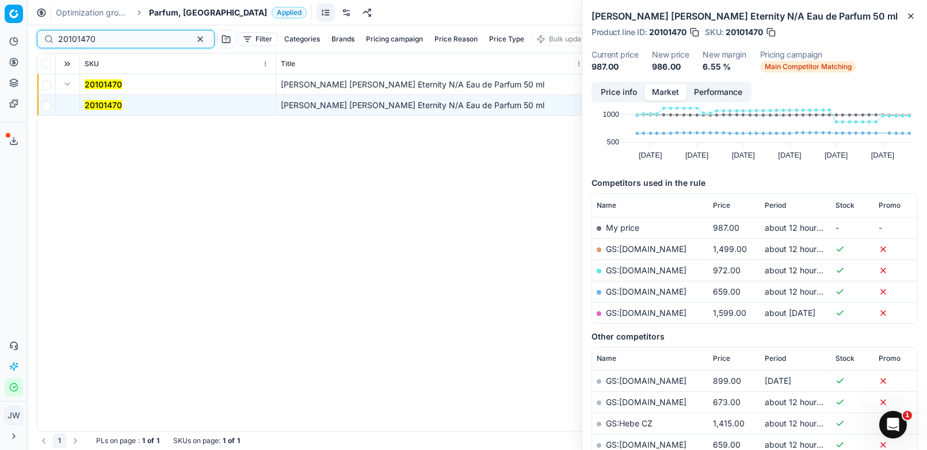
drag, startPoint x: 109, startPoint y: 35, endPoint x: 48, endPoint y: 34, distance: 60.4
click at [48, 34] on div "20101470" at bounding box center [126, 39] width 178 height 18
paste input "84"
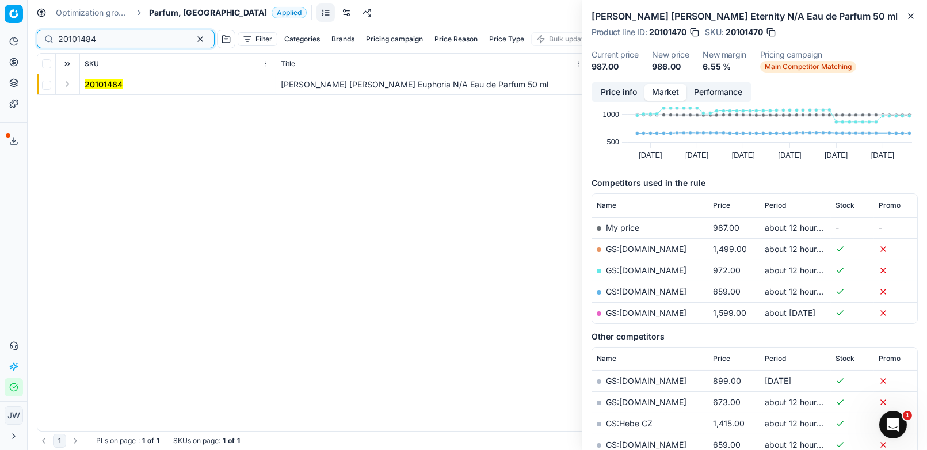
type input "20101484"
click at [69, 85] on button "Expand" at bounding box center [67, 84] width 14 height 14
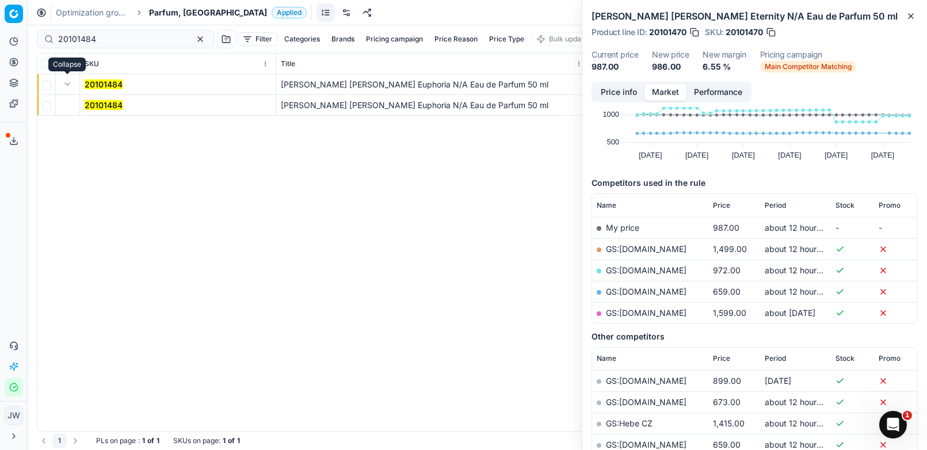
click at [104, 101] on mark "20101484" at bounding box center [104, 105] width 38 height 10
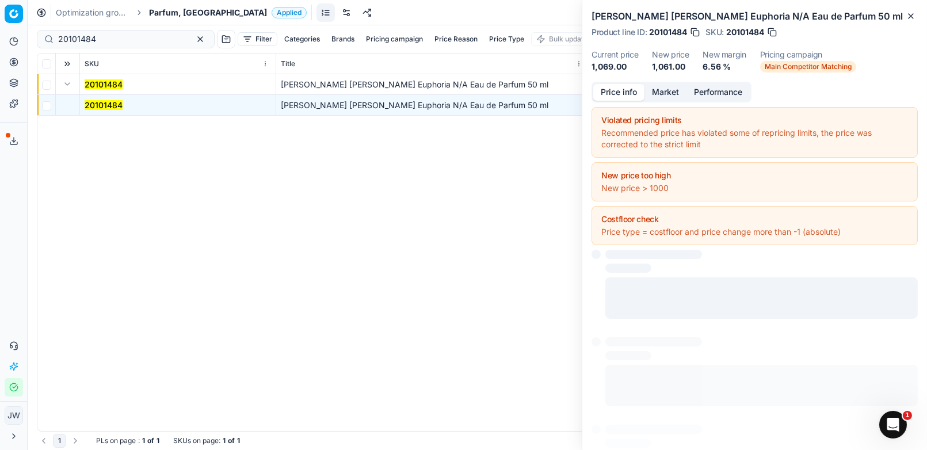
click at [612, 96] on button "Price info" at bounding box center [618, 92] width 51 height 17
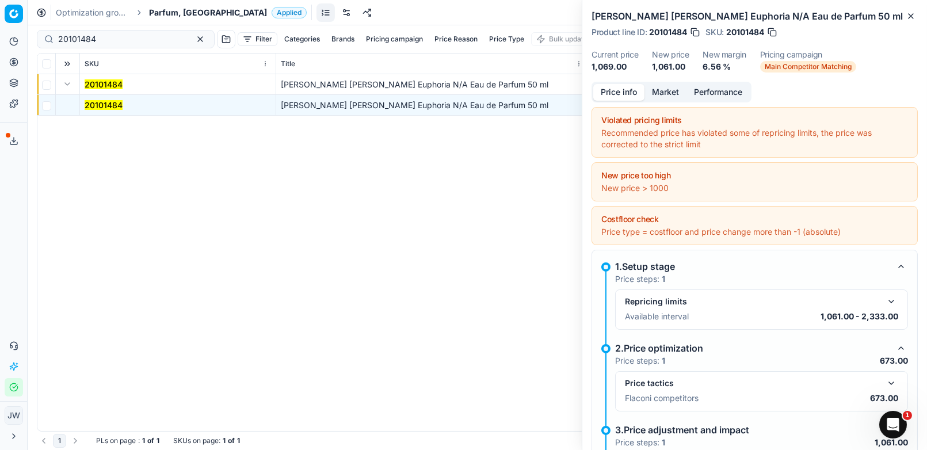
click at [895, 376] on button "button" at bounding box center [891, 383] width 14 height 14
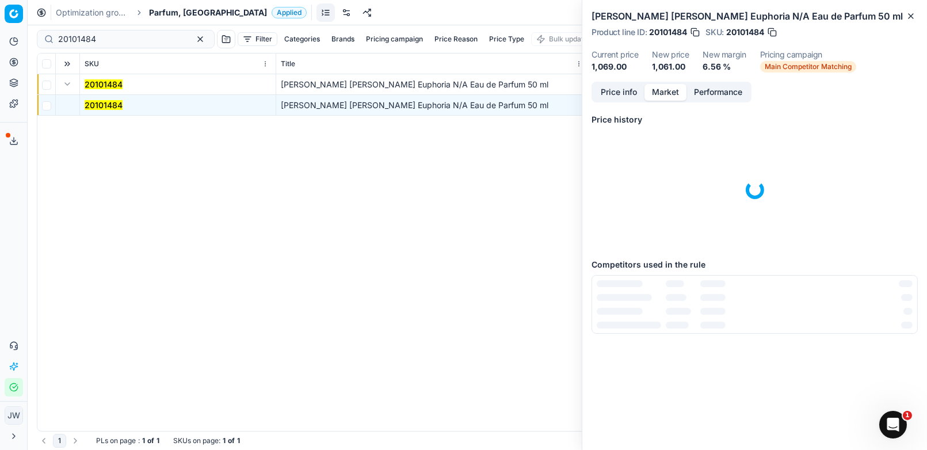
click at [665, 91] on button "Market" at bounding box center [666, 92] width 42 height 17
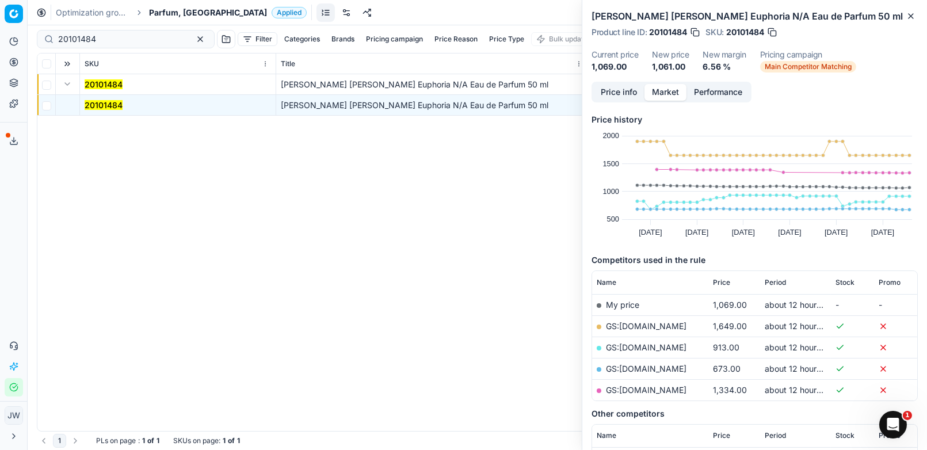
click at [624, 364] on link "GS:Parfemy.cz" at bounding box center [646, 369] width 81 height 10
click at [110, 37] on input "20101484" at bounding box center [121, 39] width 126 height 12
click at [17, 63] on icon at bounding box center [13, 62] width 9 height 9
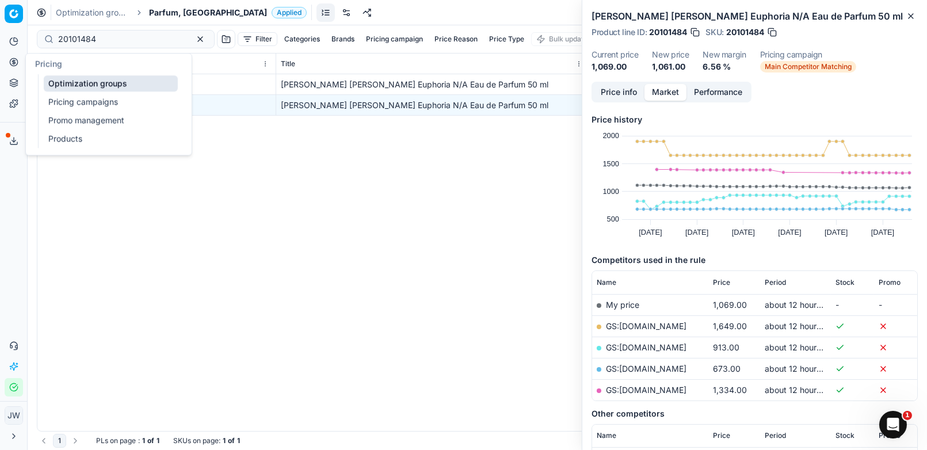
click at [47, 82] on link "Optimization groups" at bounding box center [111, 83] width 134 height 16
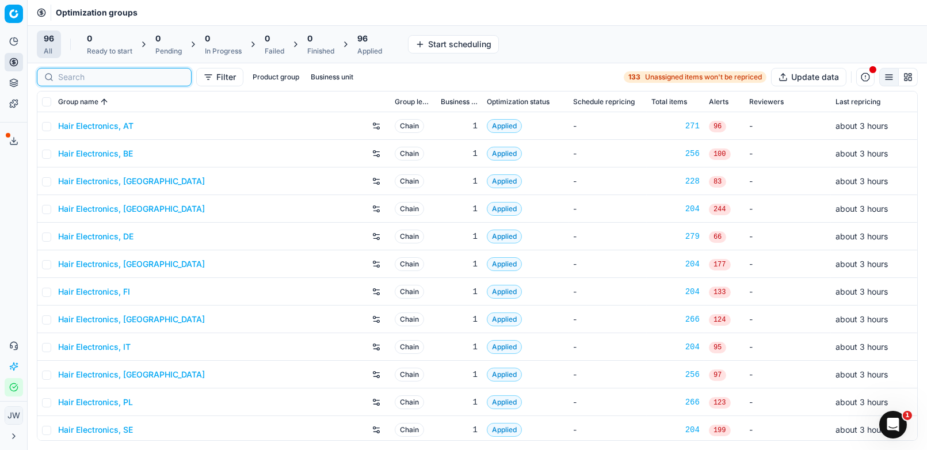
click at [81, 79] on input at bounding box center [121, 77] width 126 height 12
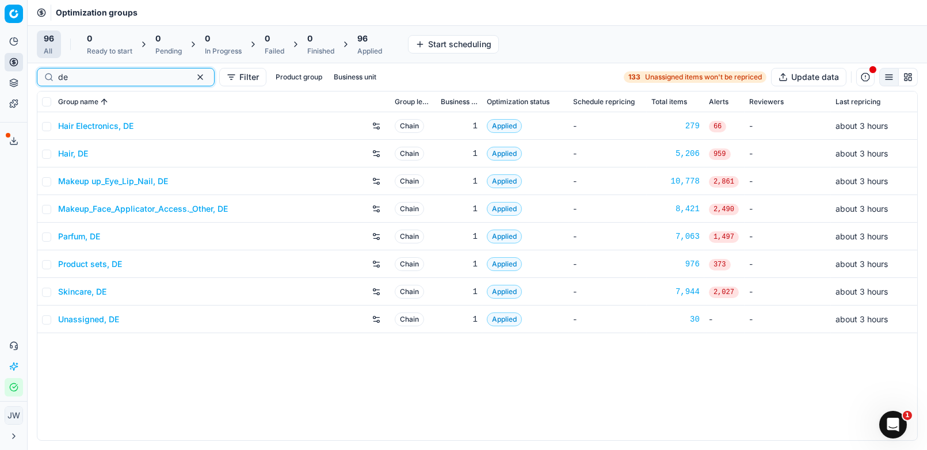
type input "de"
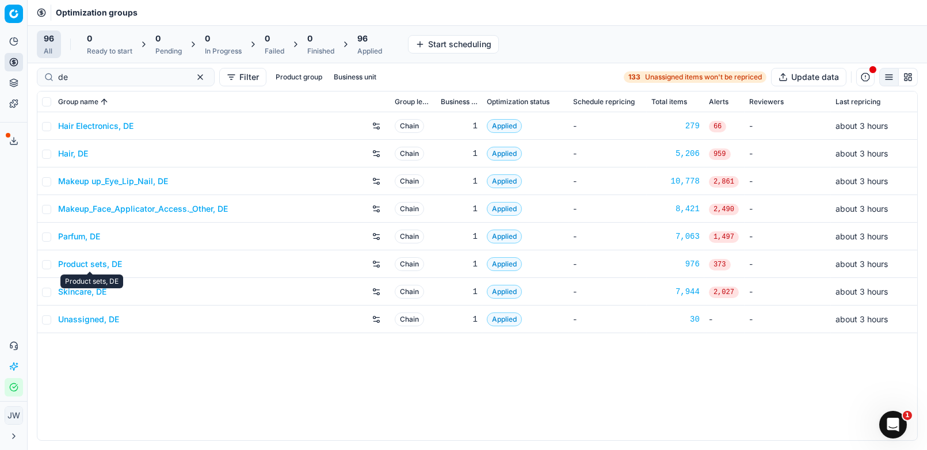
click at [82, 263] on link "Product sets, DE" at bounding box center [90, 264] width 64 height 12
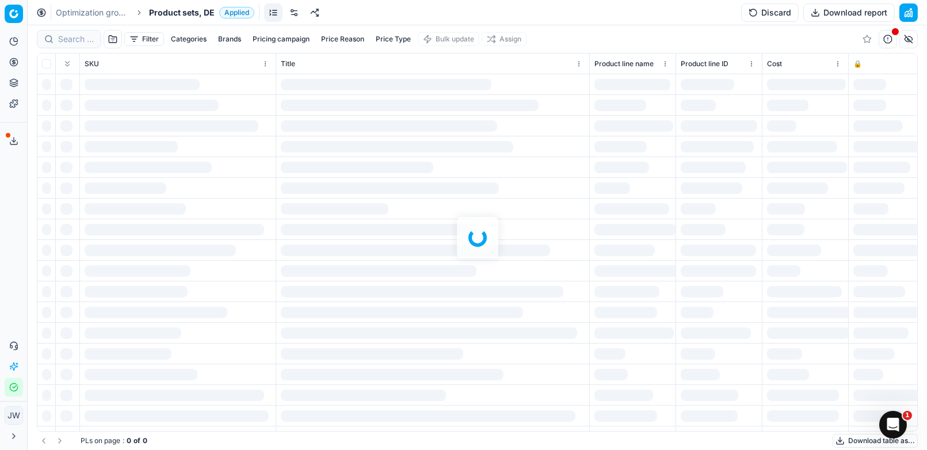
click at [77, 42] on div at bounding box center [477, 237] width 899 height 425
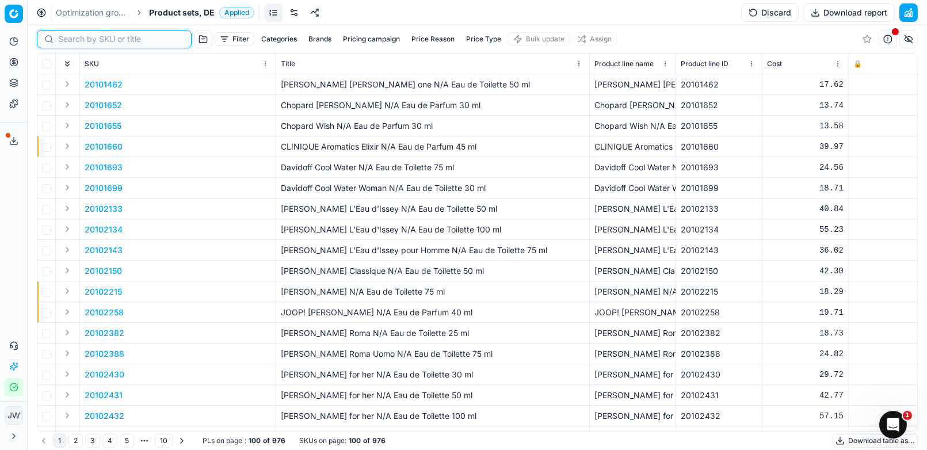
click at [77, 36] on input at bounding box center [121, 39] width 126 height 12
paste input "80077332-1"
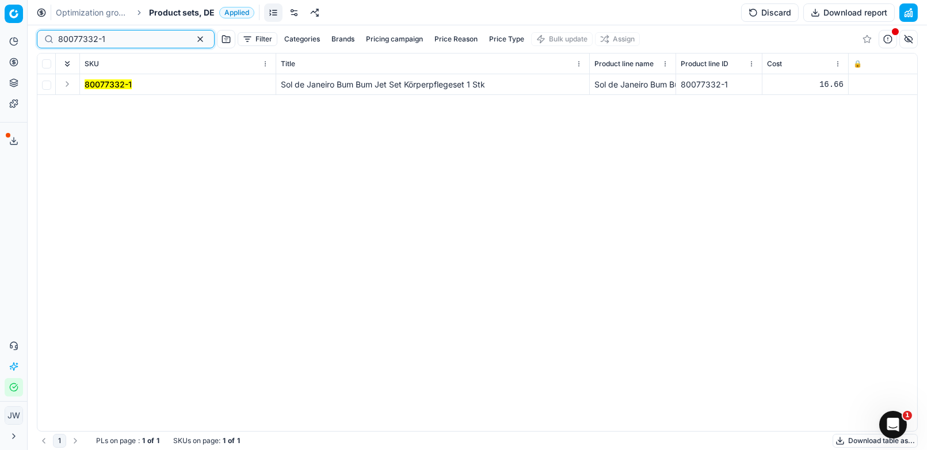
type input "80077332-1"
click at [67, 81] on button "Expand" at bounding box center [67, 84] width 14 height 14
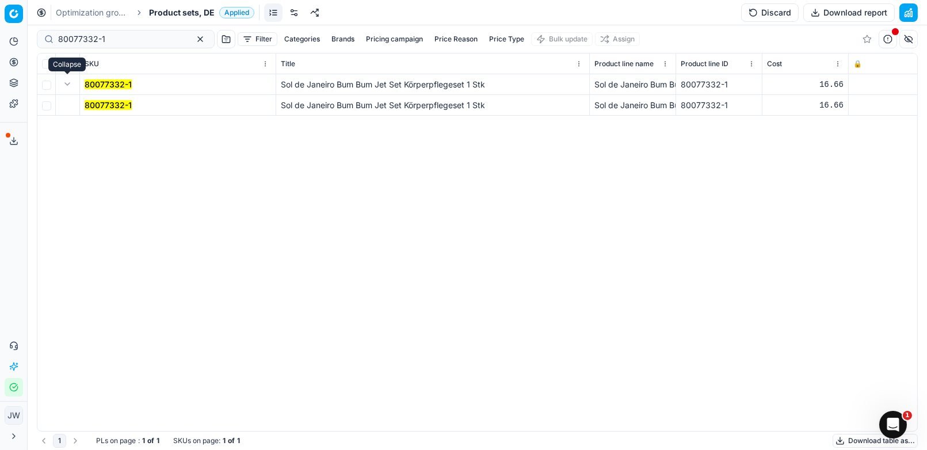
click at [92, 95] on td "80077332-1" at bounding box center [178, 105] width 196 height 21
click at [97, 100] on span "80077332-1" at bounding box center [108, 106] width 47 height 12
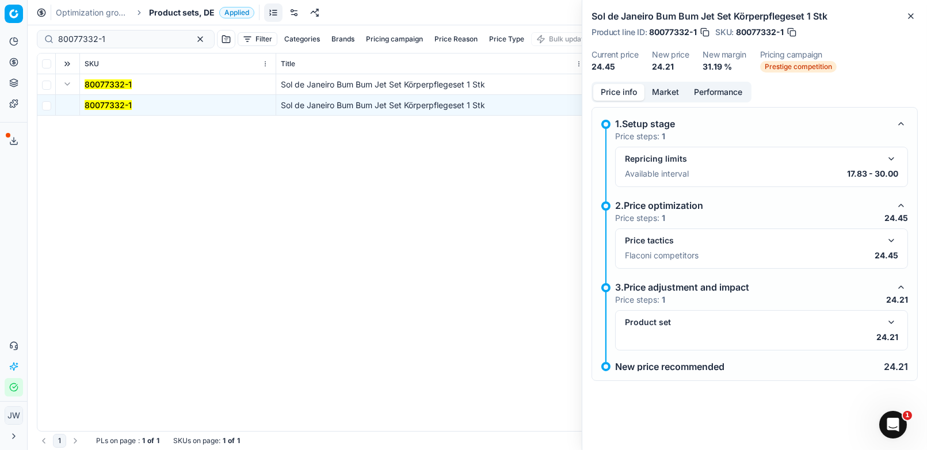
click at [660, 88] on button "Market" at bounding box center [666, 92] width 42 height 17
